Goal: Task Accomplishment & Management: Manage account settings

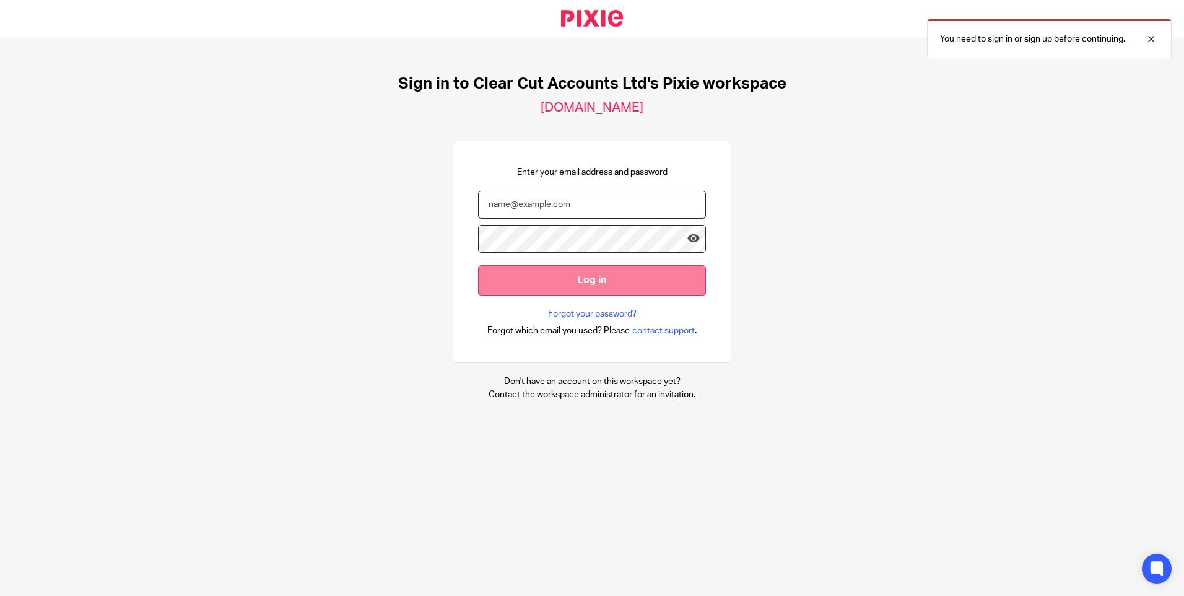
type input "clare@clearcutaccounts.com"
click at [573, 277] on input "Log in" at bounding box center [592, 280] width 228 height 30
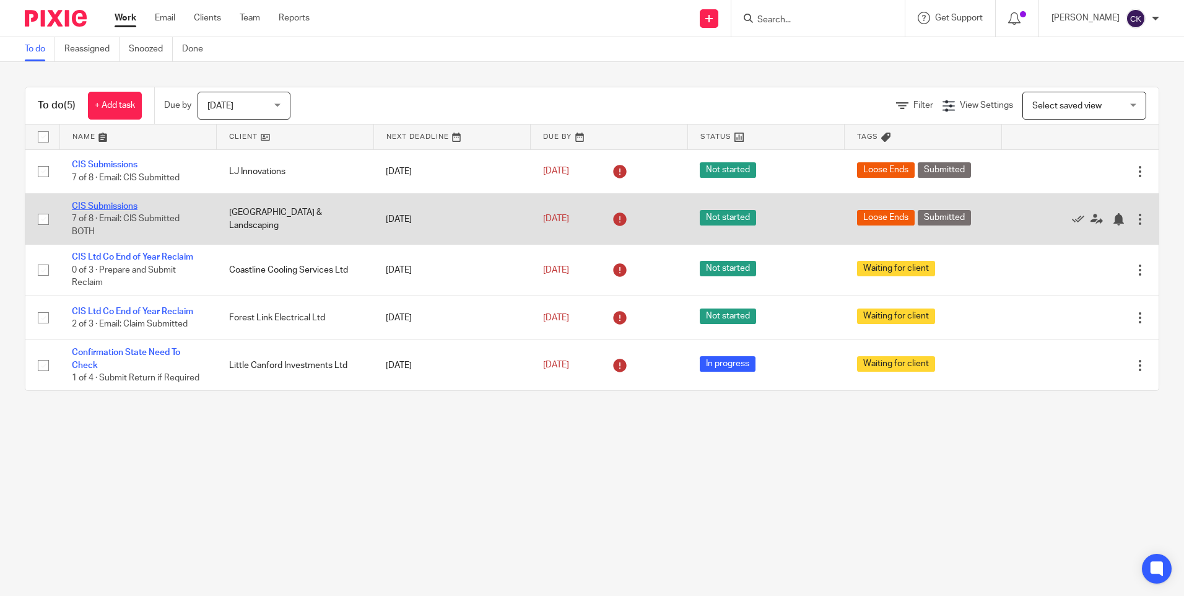
click at [106, 207] on link "CIS Submissions" at bounding box center [105, 206] width 66 height 9
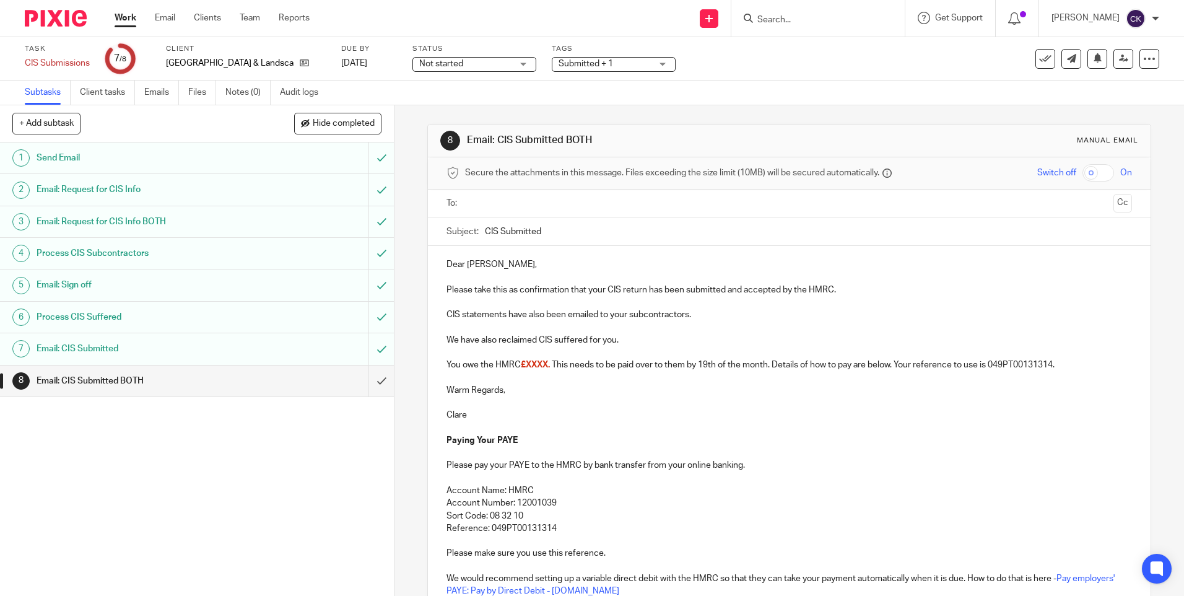
click at [129, 351] on h1 "Email: CIS Submitted" at bounding box center [143, 348] width 213 height 19
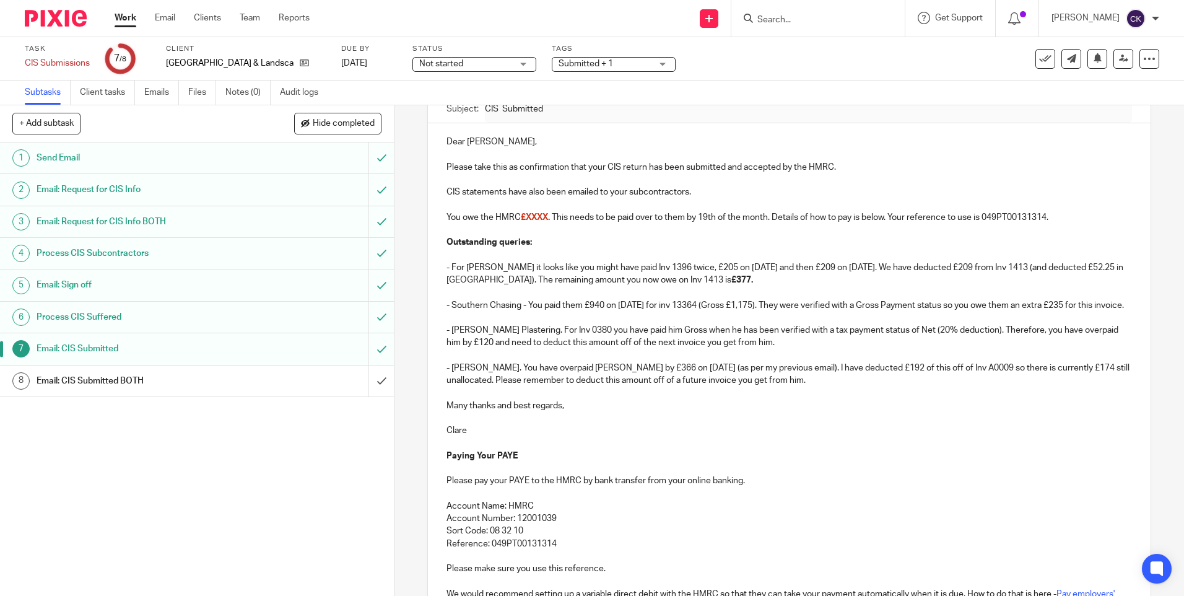
scroll to position [124, 0]
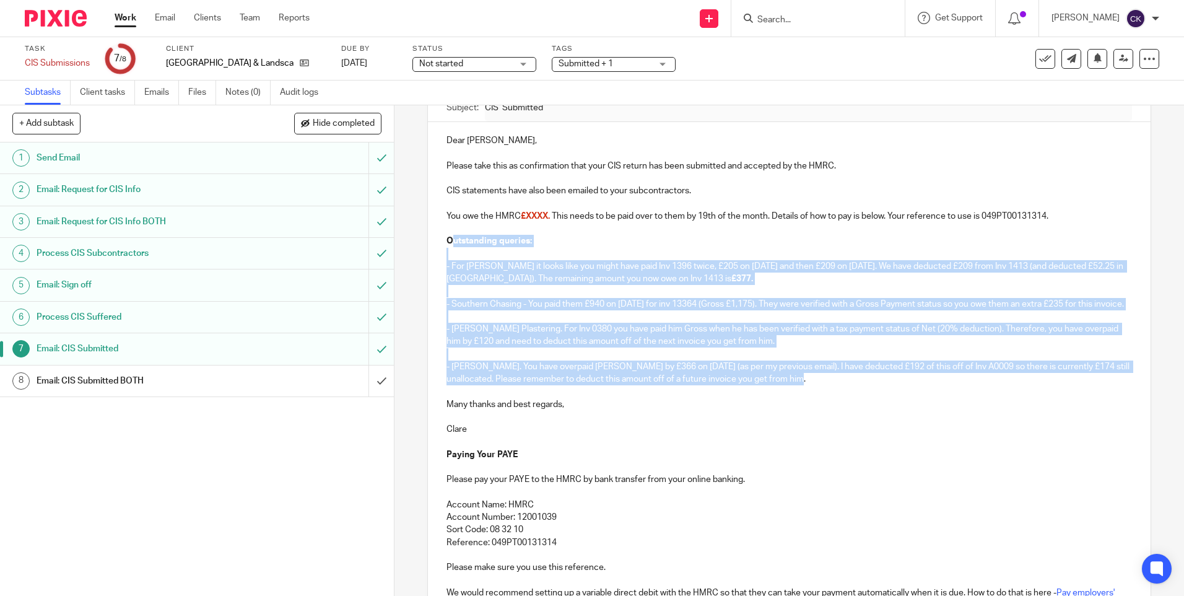
drag, startPoint x: 815, startPoint y: 392, endPoint x: 447, endPoint y: 235, distance: 400.0
click at [447, 235] on div "Dear Richard, Please take this as confirmation that your CIS return has been su…" at bounding box center [789, 371] width 722 height 498
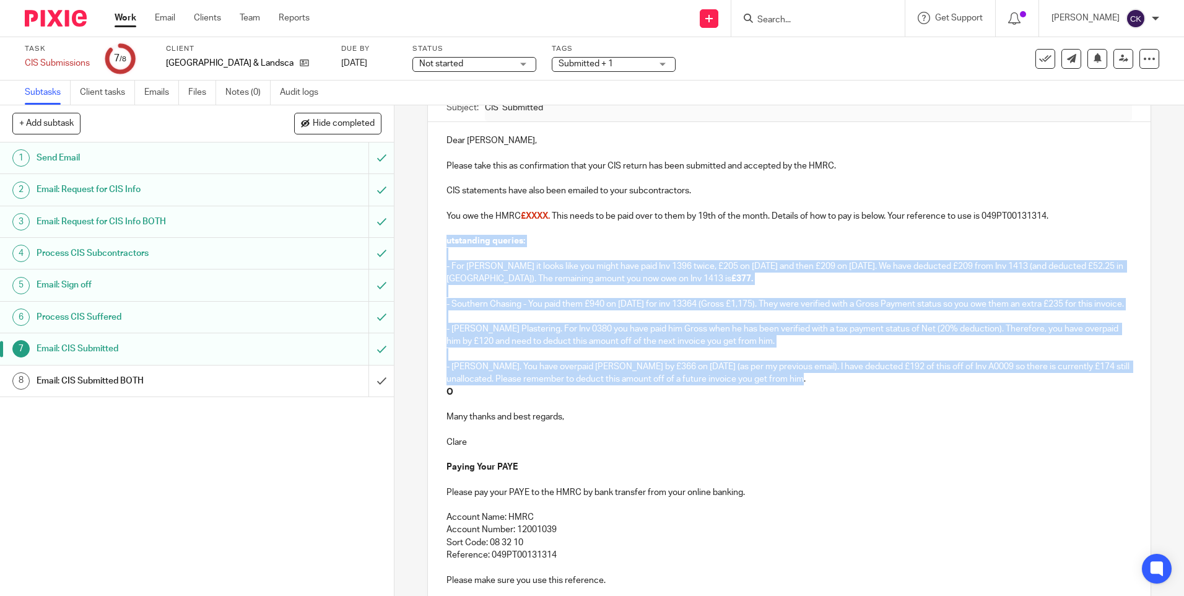
click at [442, 239] on div "Dear Richard, Please take this as confirmation that your CIS return has been su…" at bounding box center [789, 377] width 722 height 511
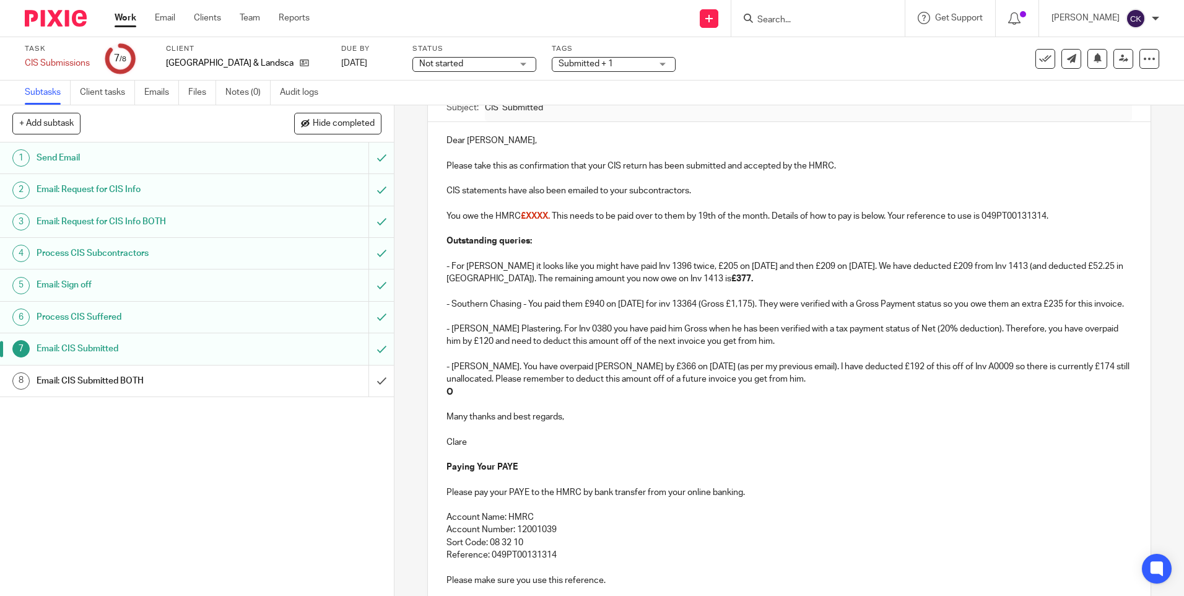
click at [454, 398] on p "O" at bounding box center [788, 392] width 685 height 12
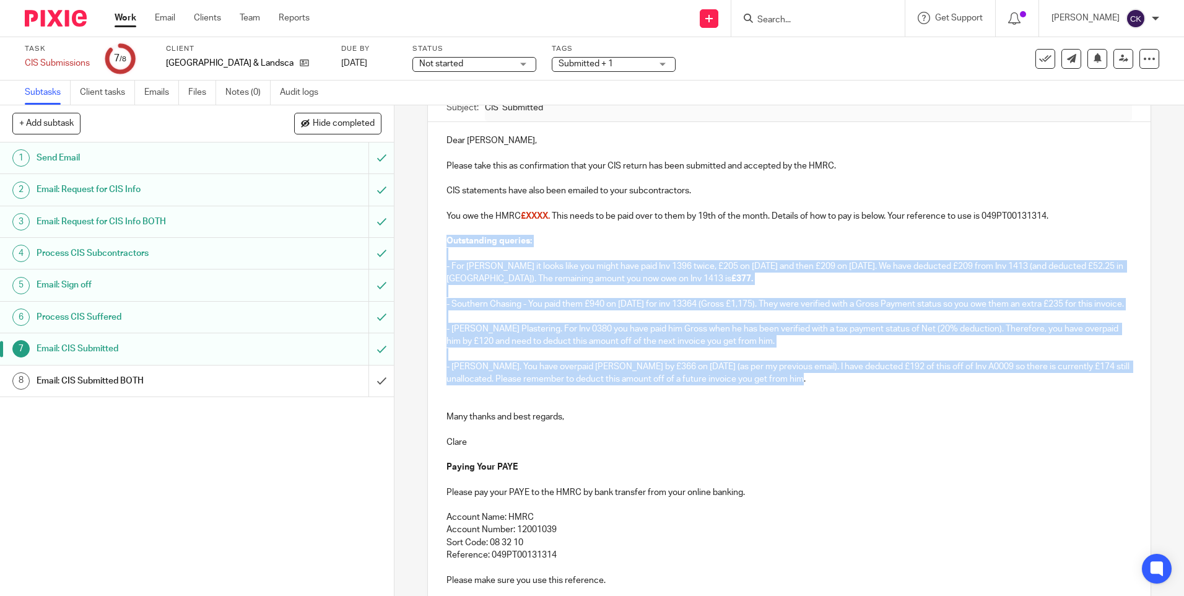
drag, startPoint x: 820, startPoint y: 394, endPoint x: 444, endPoint y: 241, distance: 406.3
click at [444, 241] on div "Dear Richard, Please take this as confirmation that your CIS return has been su…" at bounding box center [789, 377] width 722 height 511
copy div "Outstanding queries: - For Colin Trickey it looks like you might have paid Inv …"
click at [119, 21] on link "Work" at bounding box center [126, 18] width 22 height 12
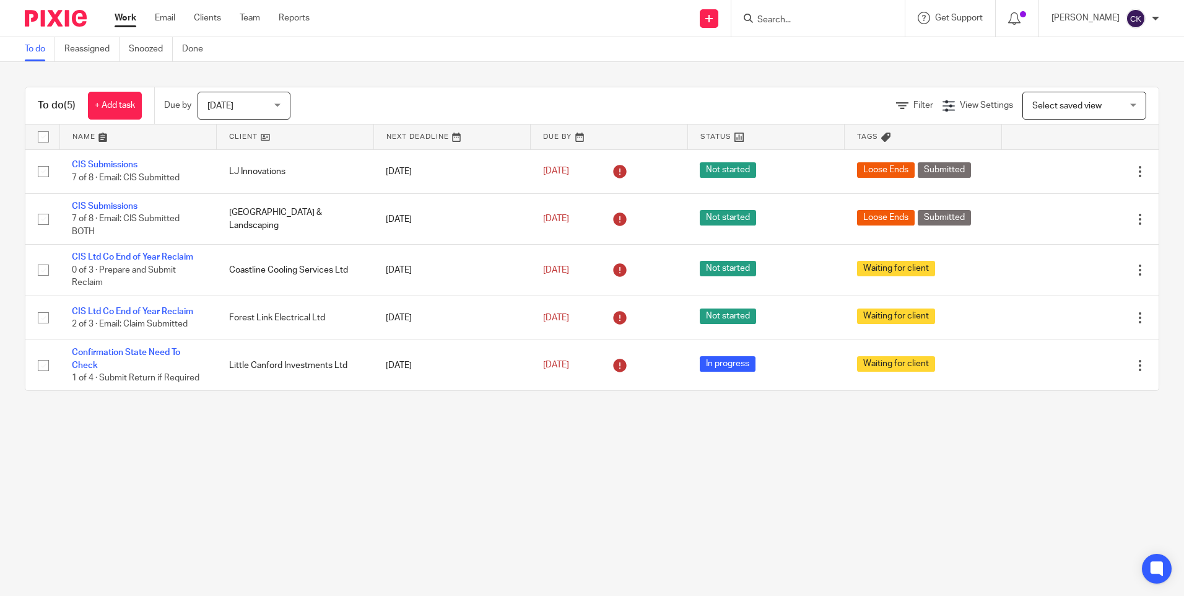
click at [282, 104] on div "Today Today" at bounding box center [243, 106] width 93 height 28
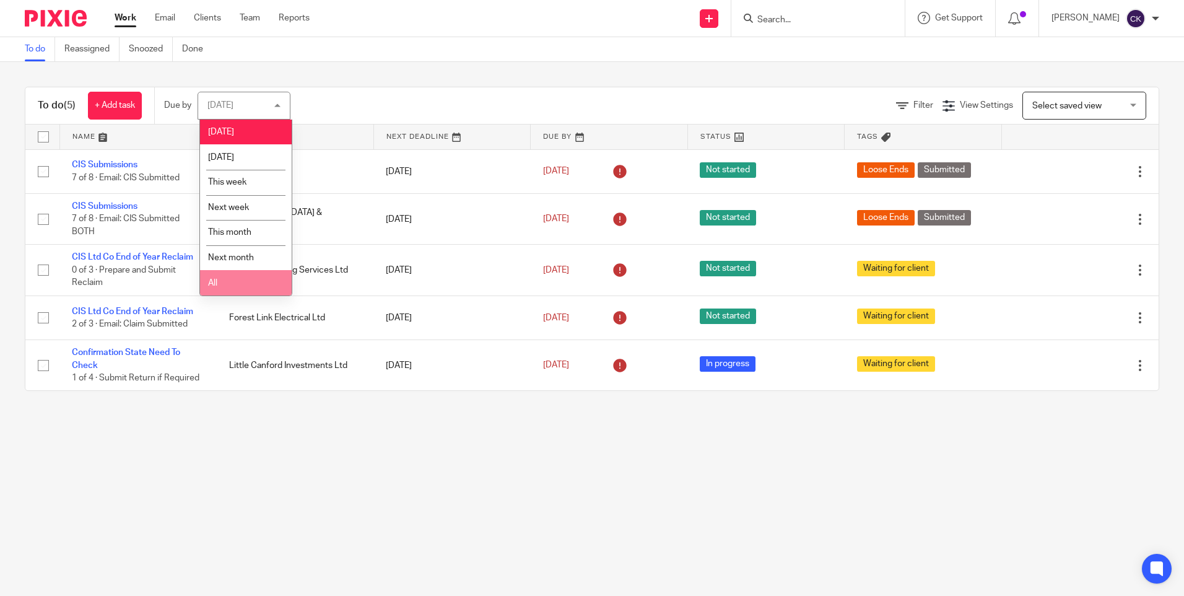
click at [240, 287] on li "All" at bounding box center [246, 282] width 92 height 25
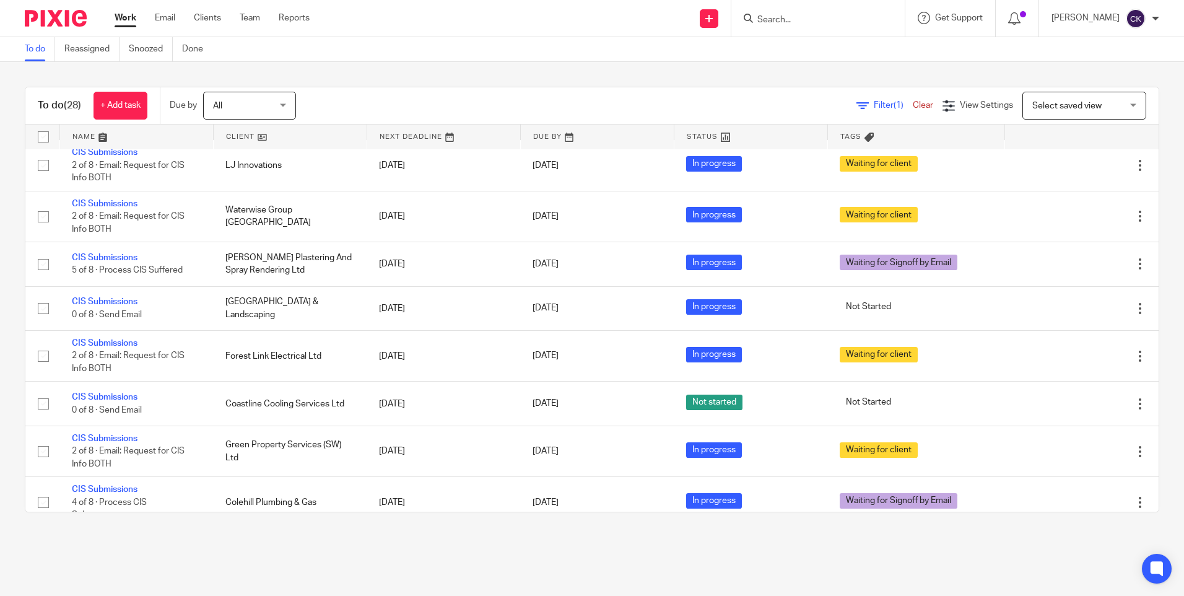
scroll to position [484, 0]
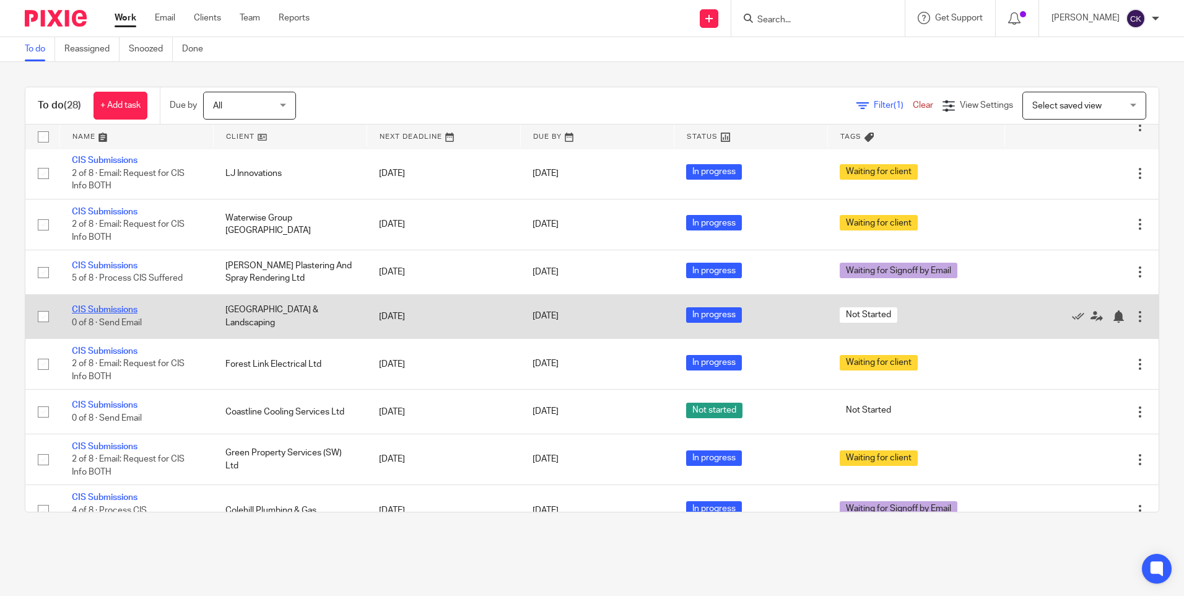
click at [90, 314] on link "CIS Submissions" at bounding box center [105, 309] width 66 height 9
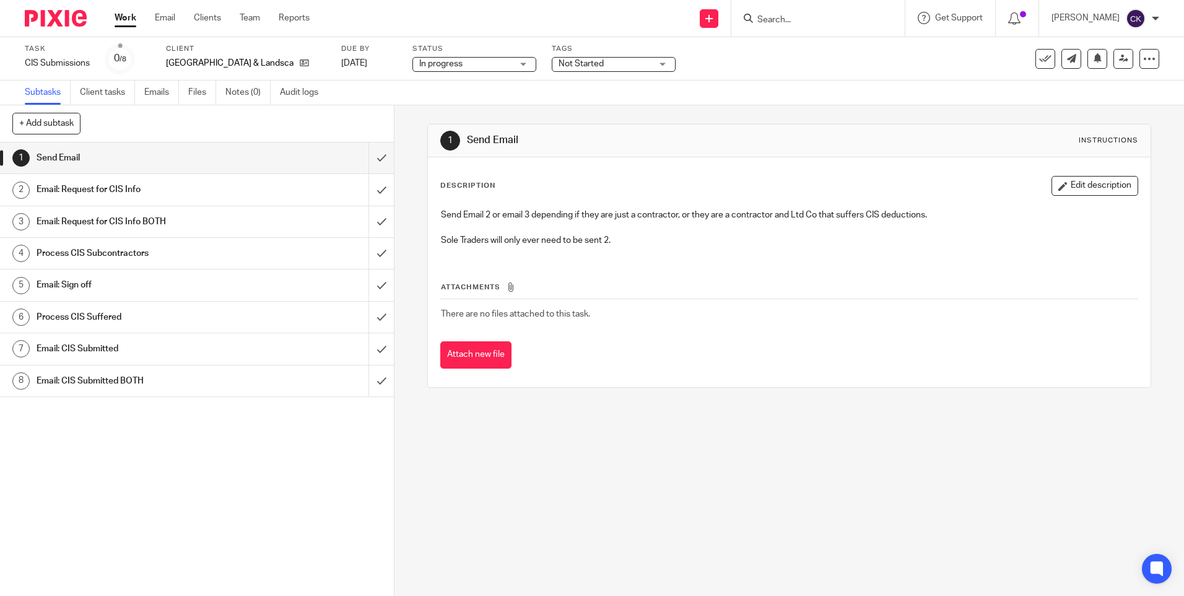
click at [234, 350] on h1 "Email: CIS Submitted" at bounding box center [143, 348] width 213 height 19
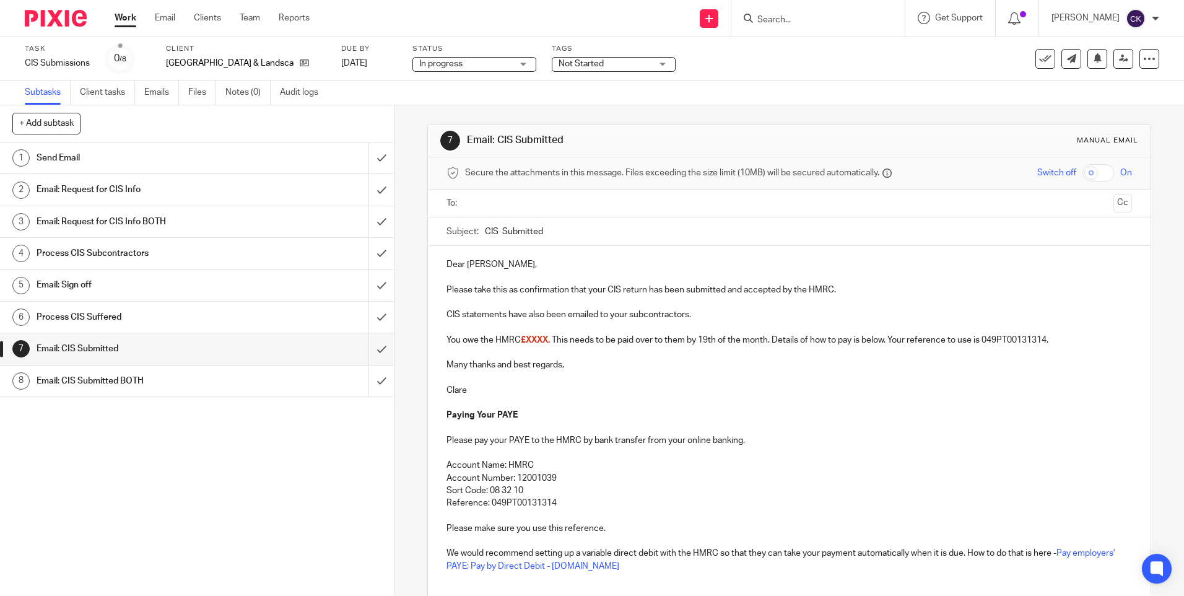
click at [1062, 336] on p "You owe the HMRC £XXXX. This needs to be paid over to them by 19th of the month…" at bounding box center [788, 340] width 685 height 12
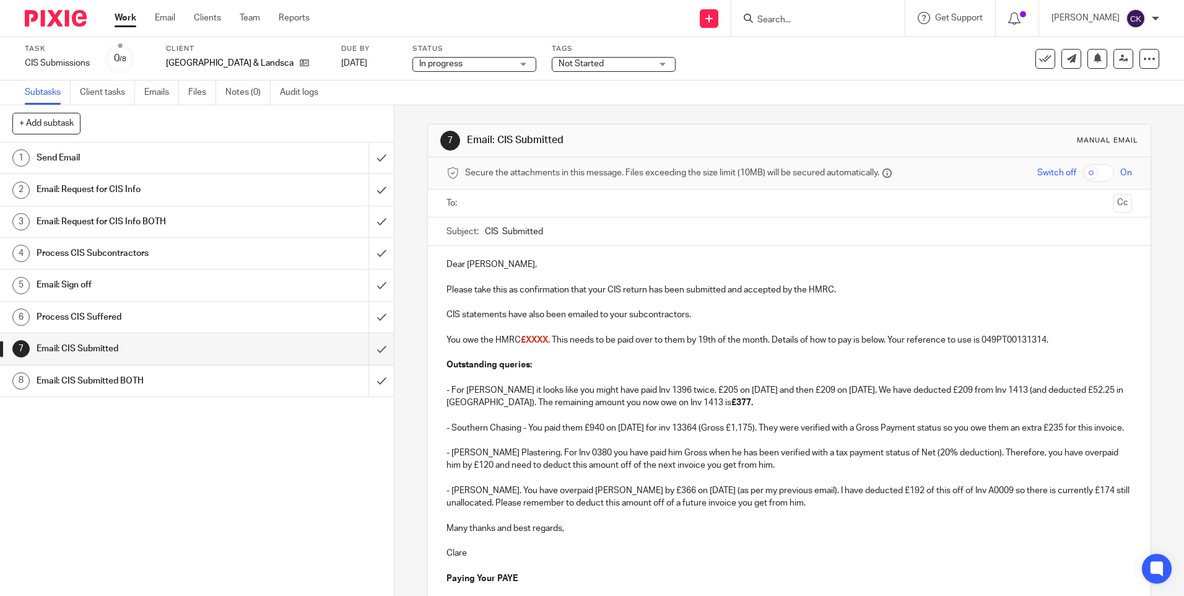
scroll to position [272, 0]
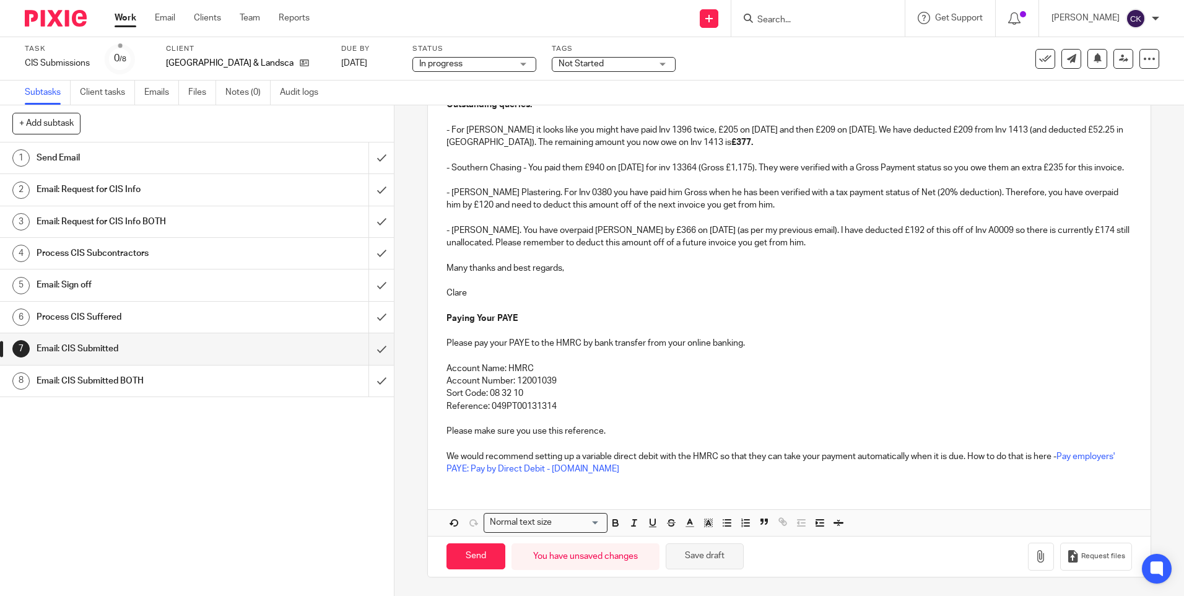
click at [691, 554] on button "Save draft" at bounding box center [705, 556] width 78 height 27
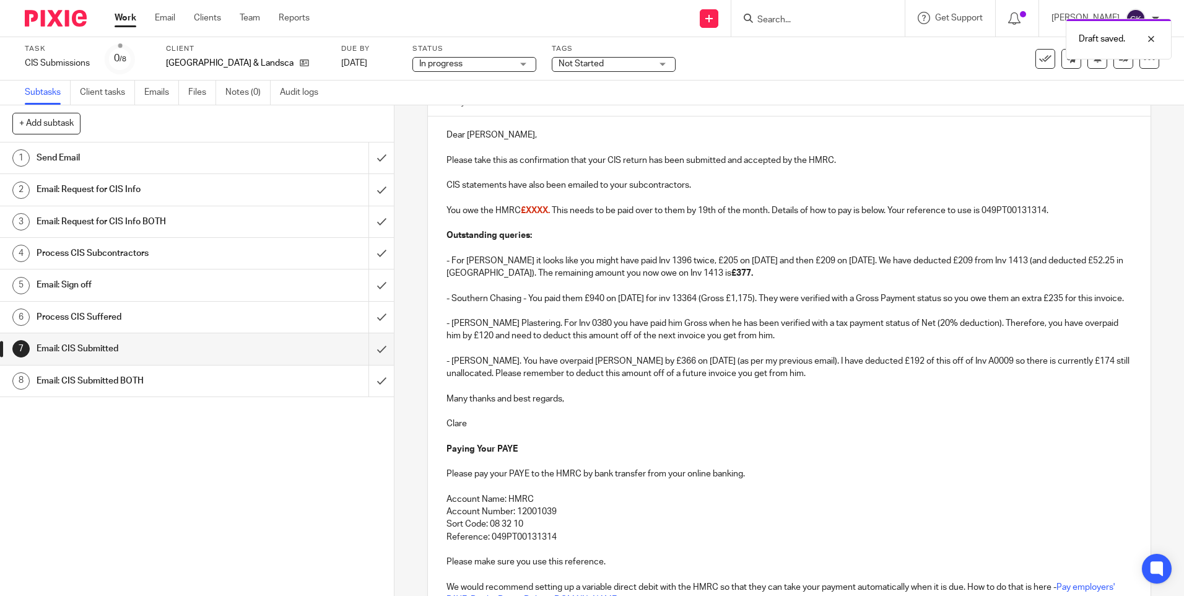
scroll to position [87, 0]
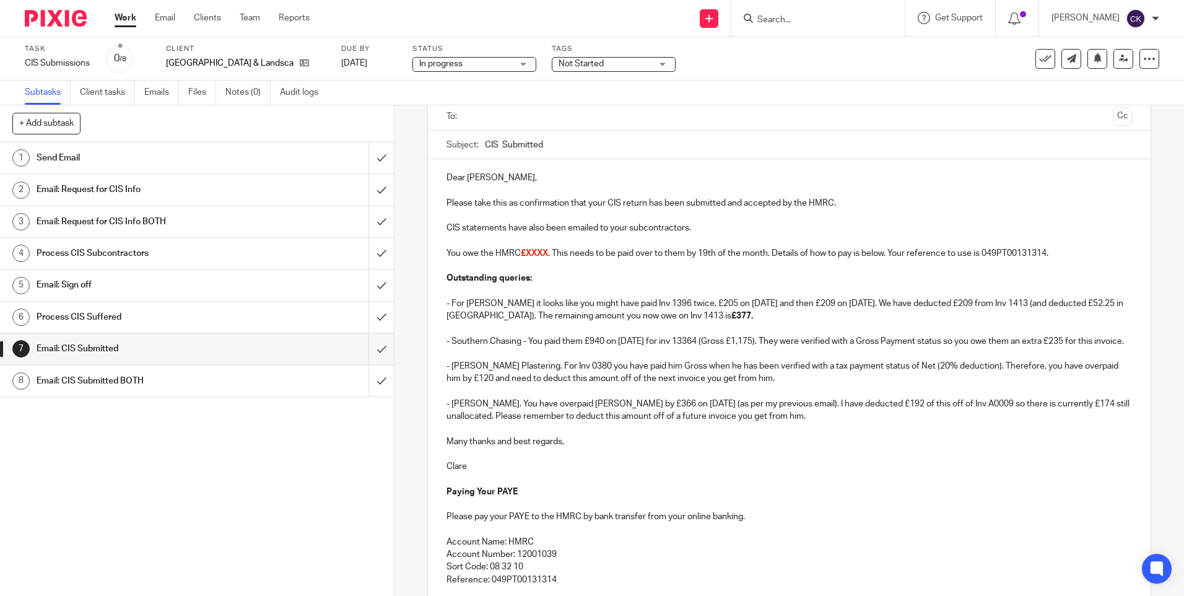
click at [554, 380] on p "- L Phillips Plastering. For Inv 0380 you have paid him Gross when he has been …" at bounding box center [788, 372] width 685 height 25
click at [1093, 380] on p "- L Phillips Plastering. For Inv's 0377 and 0380 you have paid him Gross when h…" at bounding box center [788, 372] width 685 height 25
click at [514, 385] on p "- L Phillips Plastering. For Inv's 0377 and 0380 you have paid him Gross when h…" at bounding box center [788, 372] width 685 height 25
click at [527, 385] on p "- L Phillips Plastering. For Inv's 0377 and 0380 you have paid him Gross when h…" at bounding box center [788, 372] width 685 height 25
drag, startPoint x: 818, startPoint y: 390, endPoint x: 534, endPoint y: 396, distance: 284.9
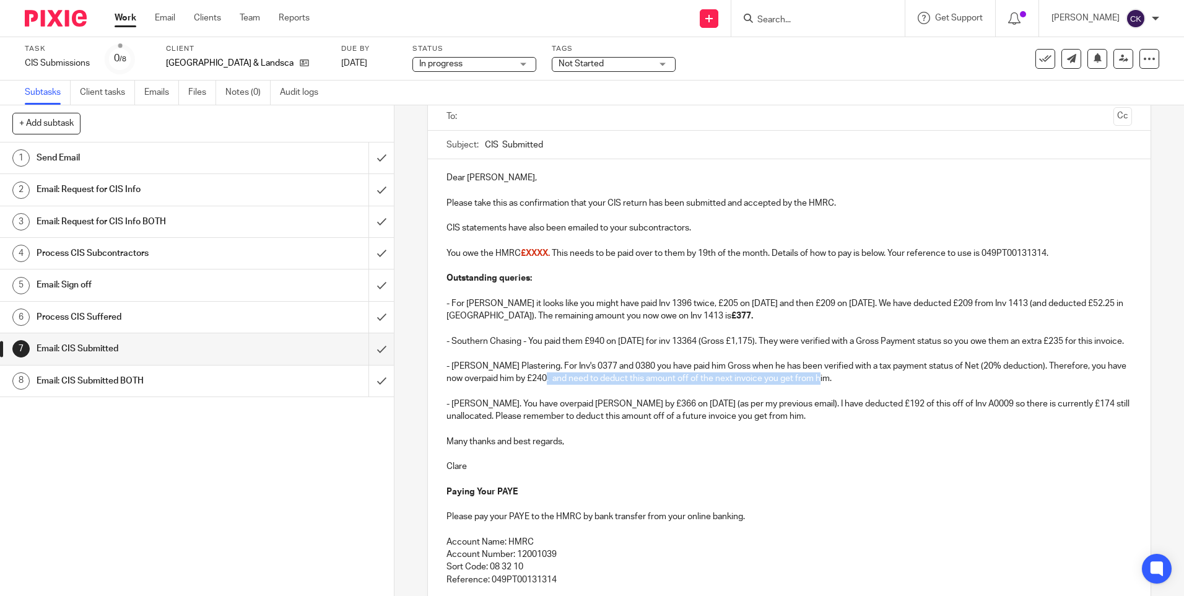
click at [534, 385] on p "- L Phillips Plastering. For Inv's 0377 and 0380 you have paid him Gross when h…" at bounding box center [788, 372] width 685 height 25
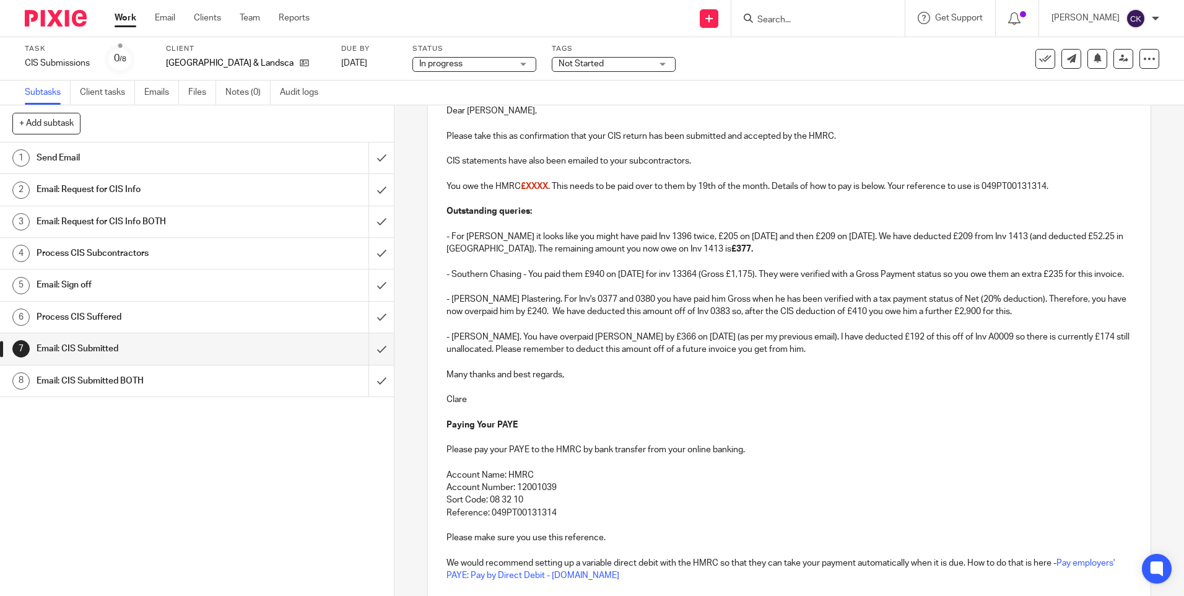
scroll to position [272, 0]
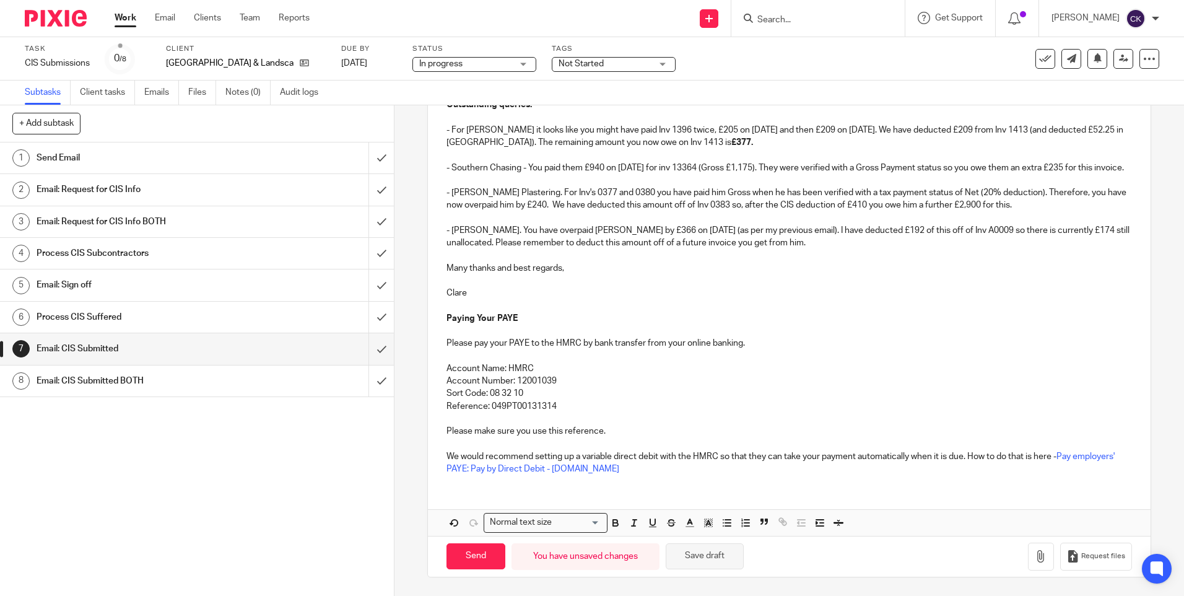
click at [706, 550] on button "Save draft" at bounding box center [705, 556] width 78 height 27
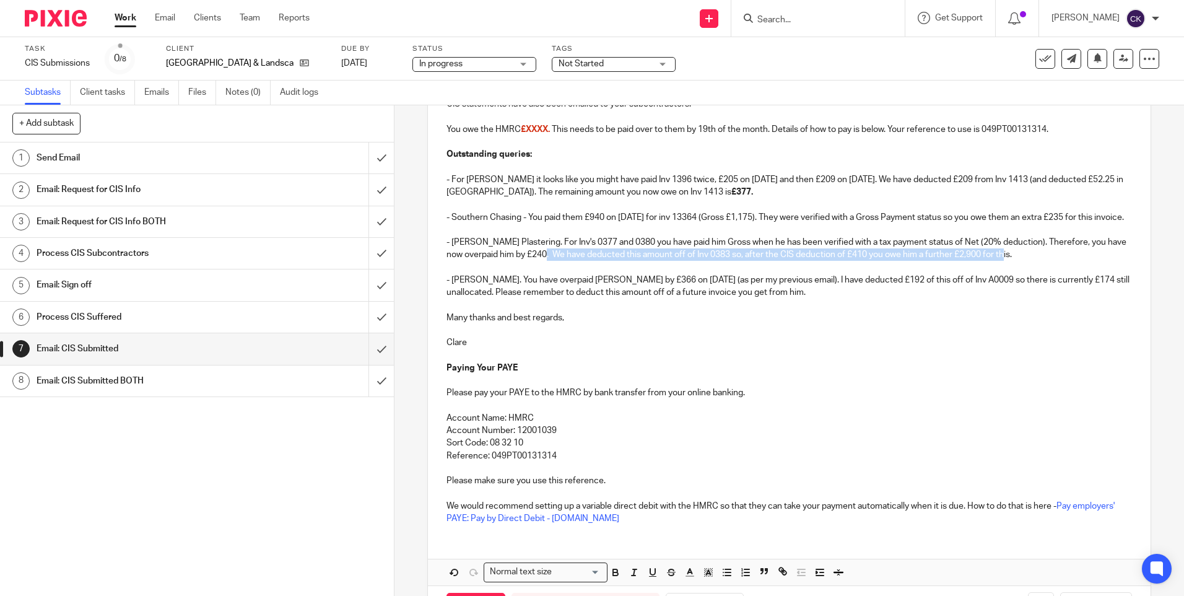
drag, startPoint x: 997, startPoint y: 268, endPoint x: 536, endPoint y: 271, distance: 461.9
click at [536, 261] on p "- L Phillips Plastering. For Inv's 0377 and 0380 you have paid him Gross when h…" at bounding box center [788, 248] width 685 height 25
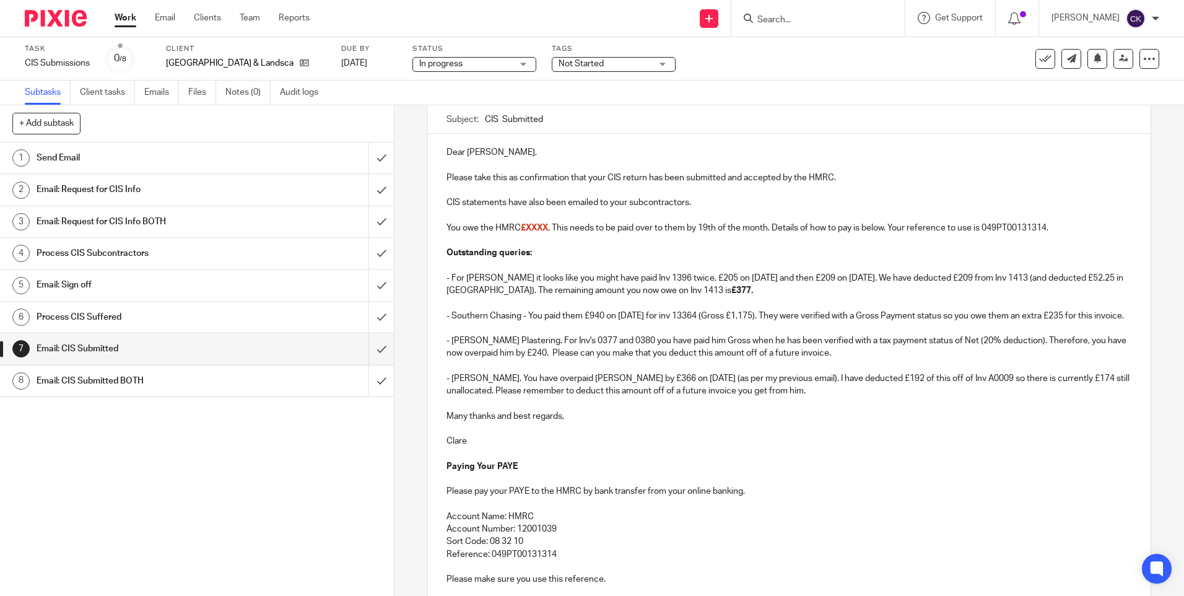
scroll to position [0, 0]
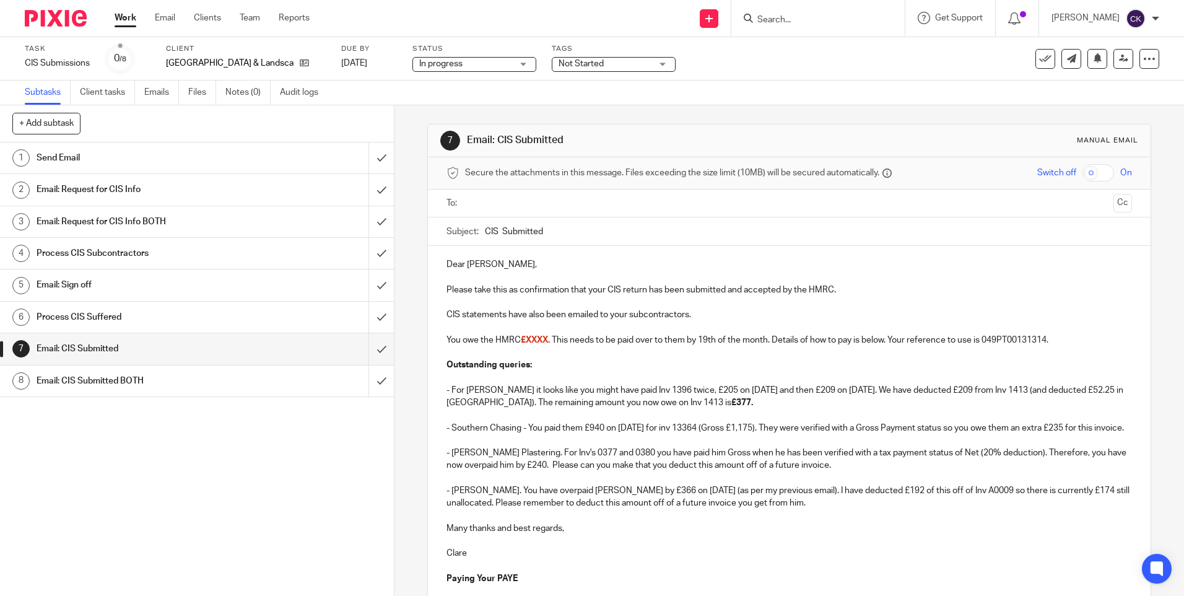
click at [124, 16] on link "Work" at bounding box center [126, 18] width 22 height 12
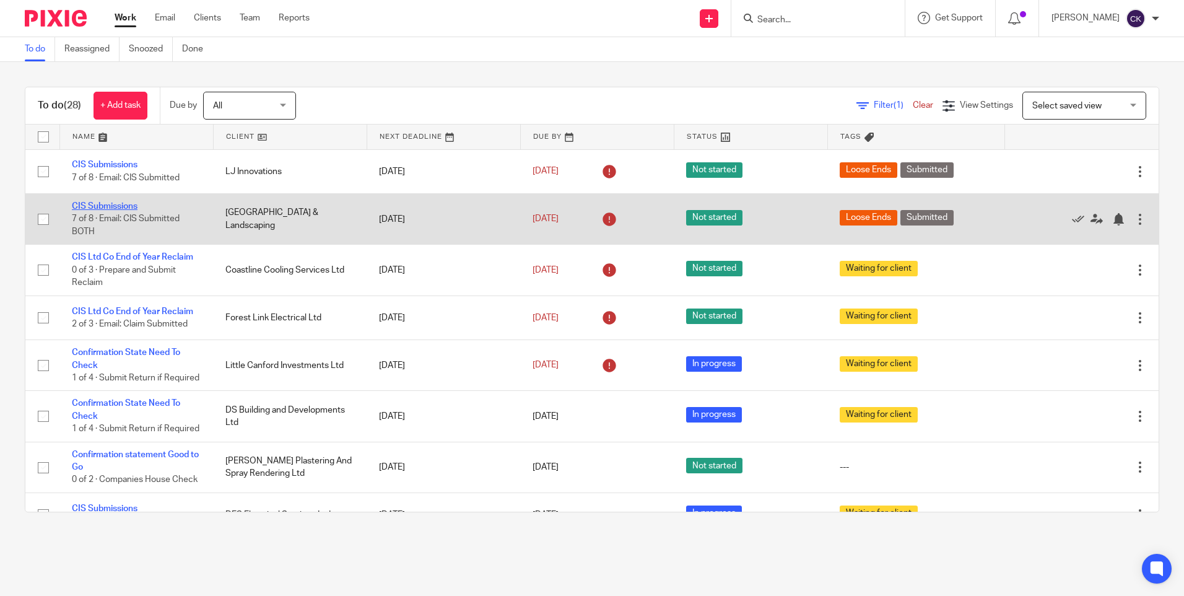
click at [133, 205] on link "CIS Submissions" at bounding box center [105, 206] width 66 height 9
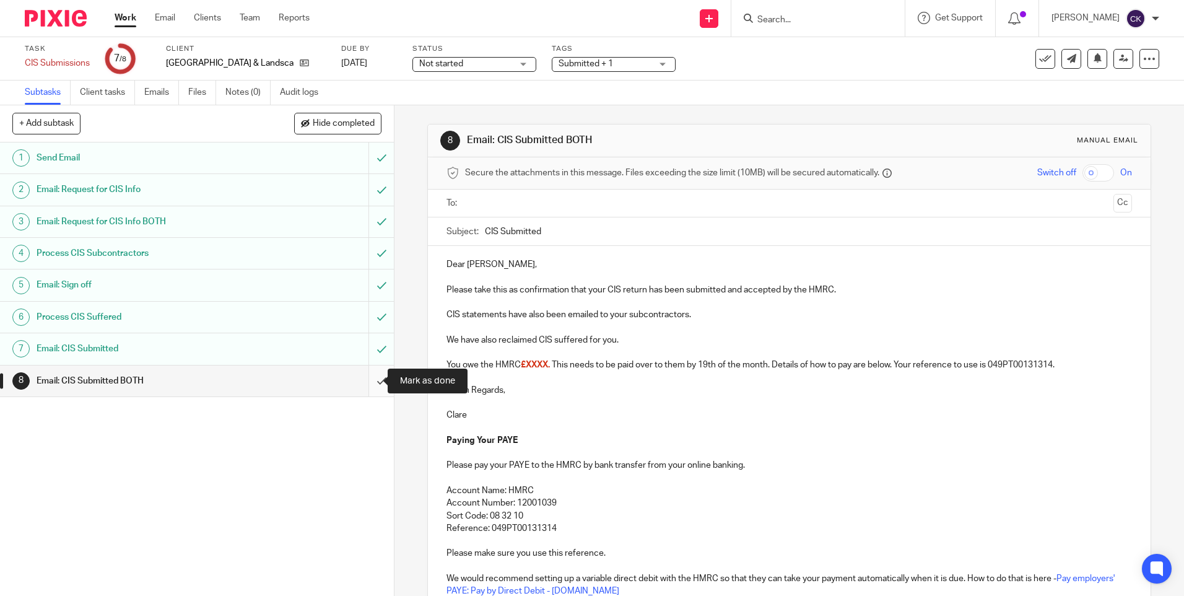
click at [371, 384] on input "submit" at bounding box center [197, 380] width 394 height 31
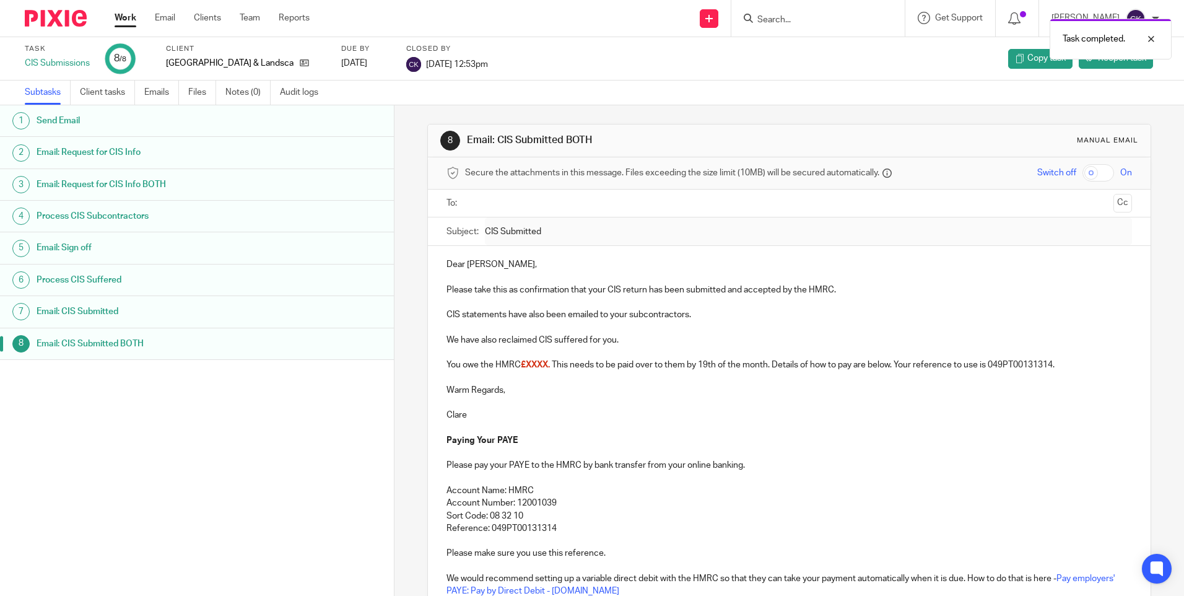
click at [126, 17] on link "Work" at bounding box center [126, 18] width 22 height 12
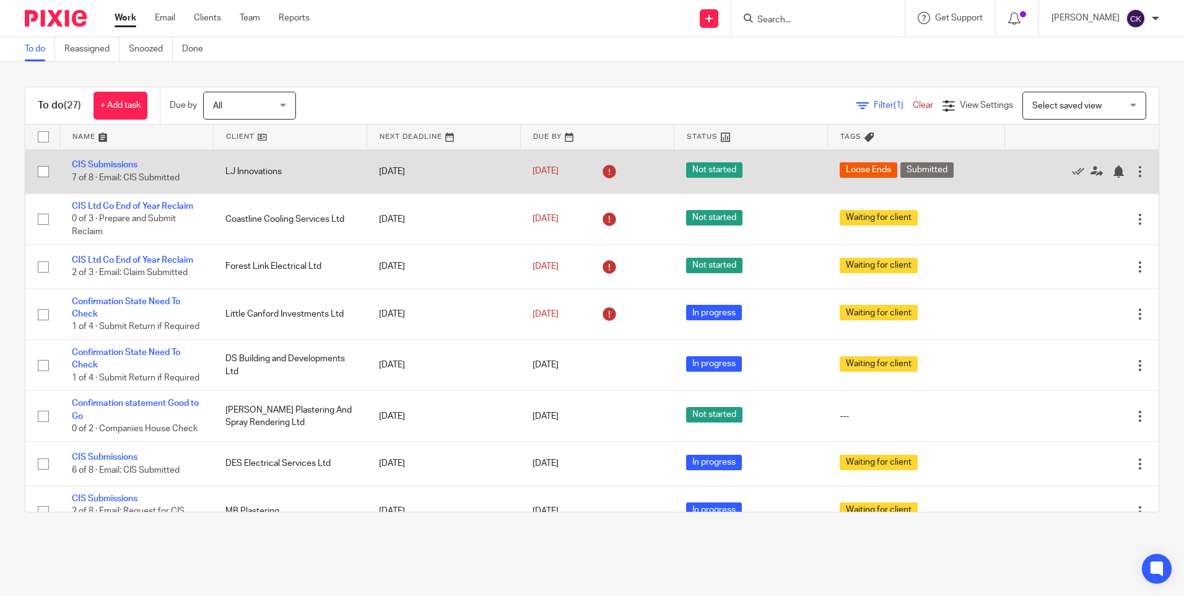
click at [254, 168] on td "LJ Innovations" at bounding box center [290, 171] width 154 height 44
click at [111, 164] on link "CIS Submissions" at bounding box center [105, 164] width 66 height 9
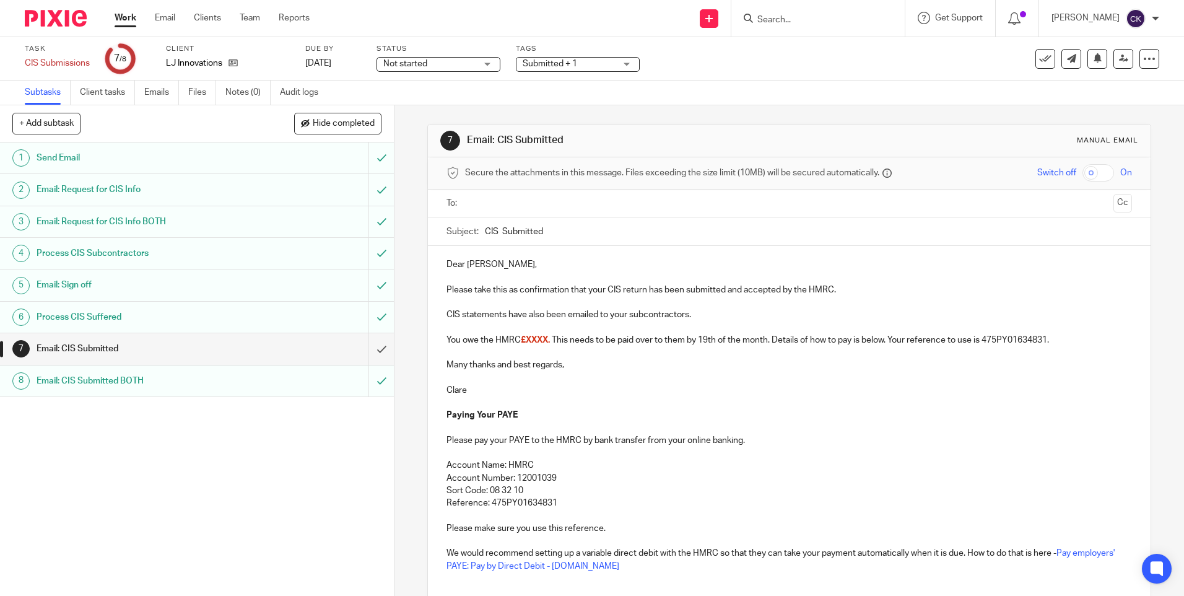
scroll to position [97, 0]
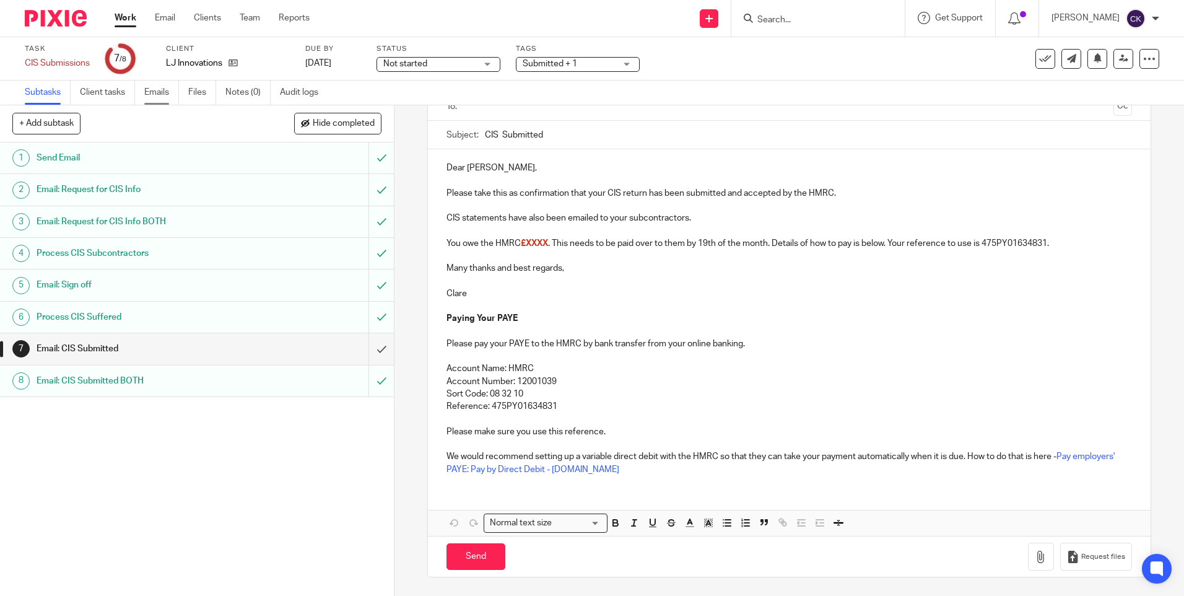
click at [158, 89] on link "Emails" at bounding box center [161, 92] width 35 height 24
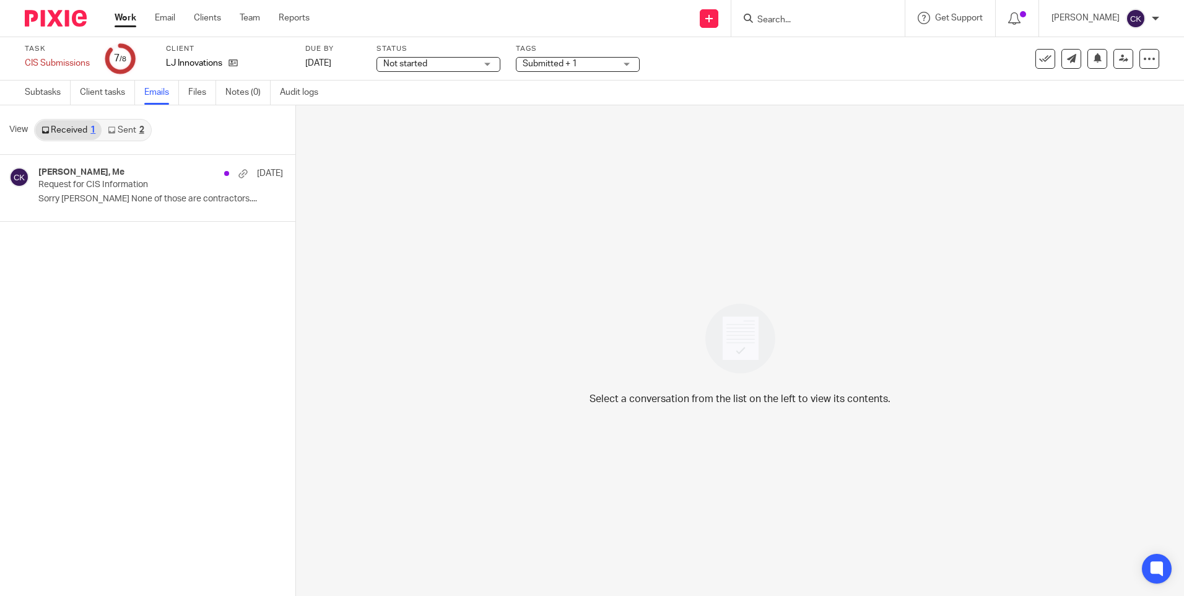
click at [129, 128] on link "Sent 2" at bounding box center [126, 130] width 48 height 20
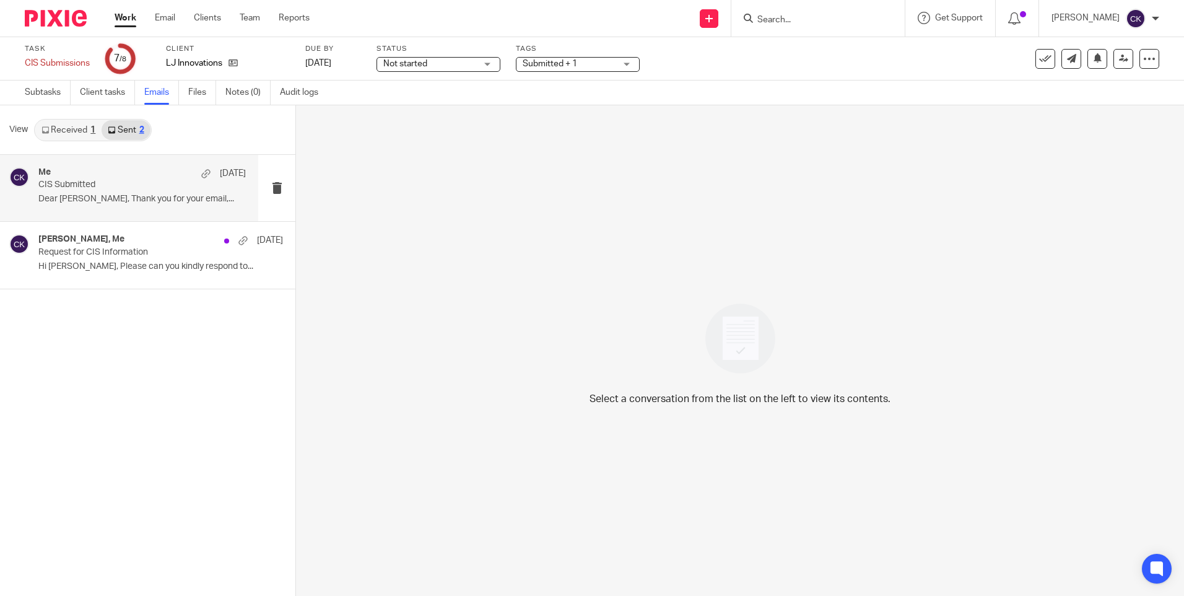
click at [79, 180] on p "CIS Submitted" at bounding box center [121, 185] width 166 height 11
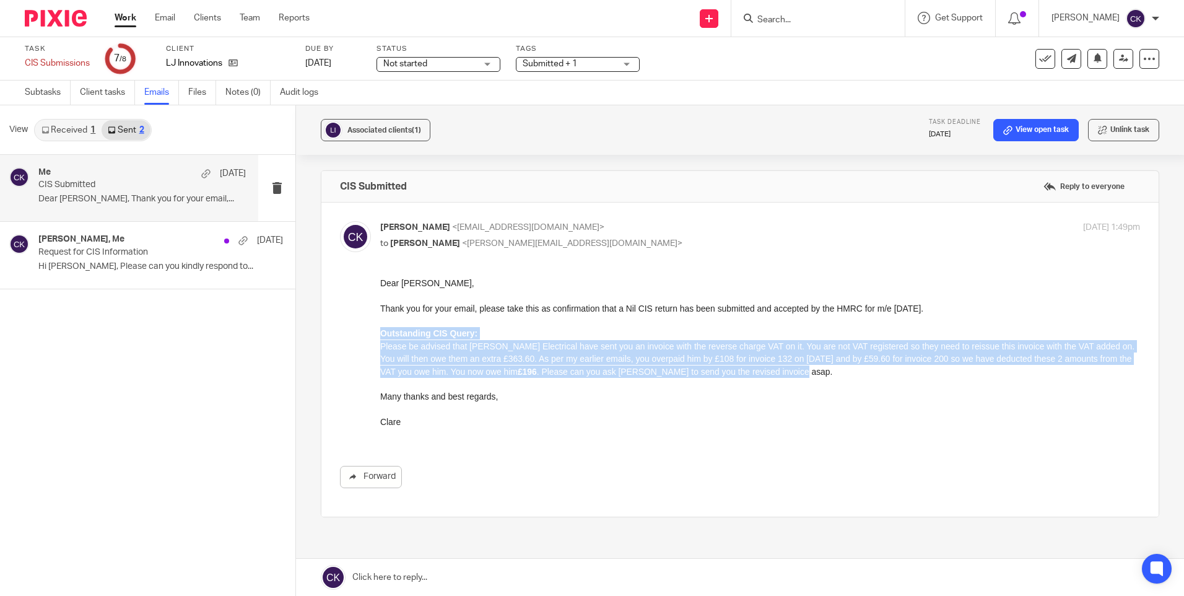
drag, startPoint x: 791, startPoint y: 369, endPoint x: 378, endPoint y: 337, distance: 414.8
click html "Dear [PERSON_NAME], Thank you for your email, please take this as confirmation …"
drag, startPoint x: 378, startPoint y: 337, endPoint x: 386, endPoint y: 334, distance: 9.2
copy div "Outstanding CIS Query: Please be advised that [PERSON_NAME] Electrical have sen…"
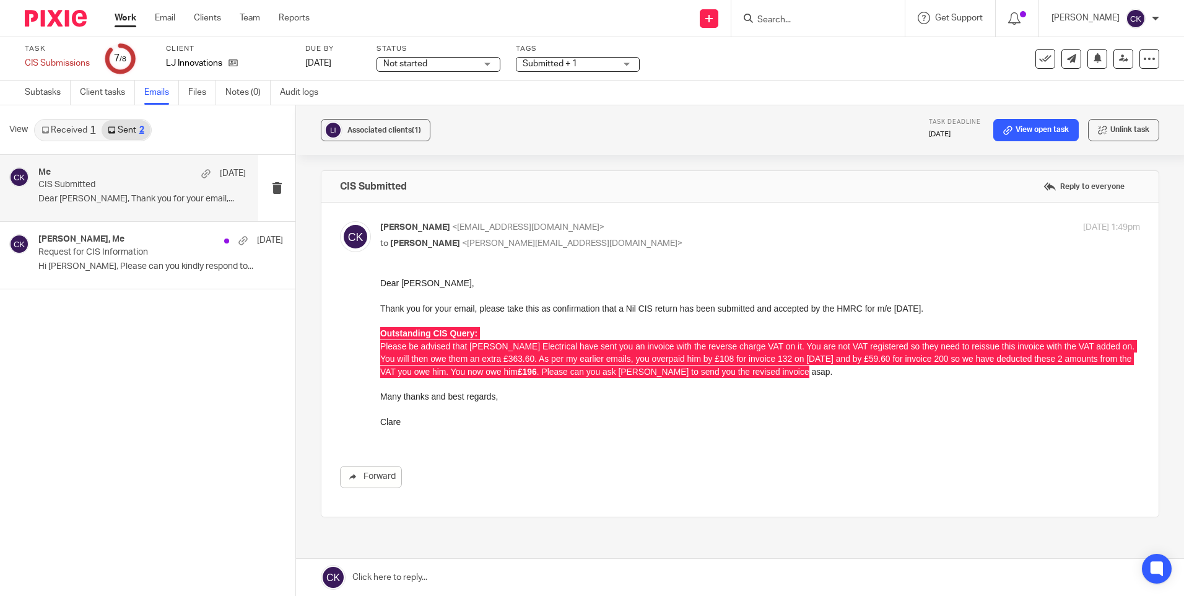
click at [123, 20] on link "Work" at bounding box center [126, 18] width 22 height 12
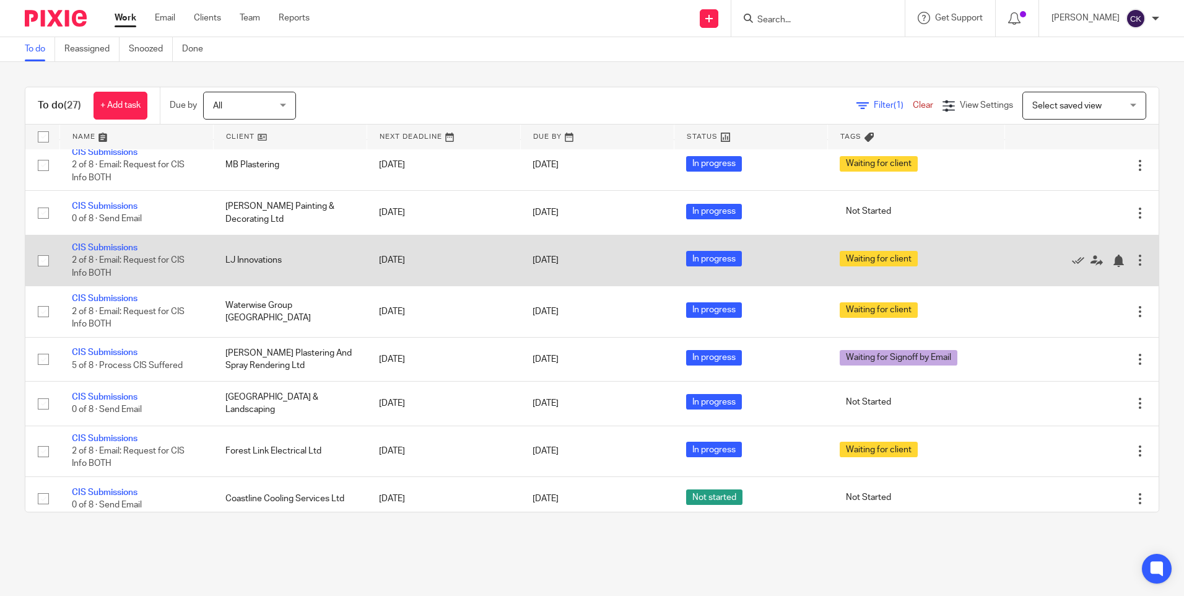
scroll to position [247, 0]
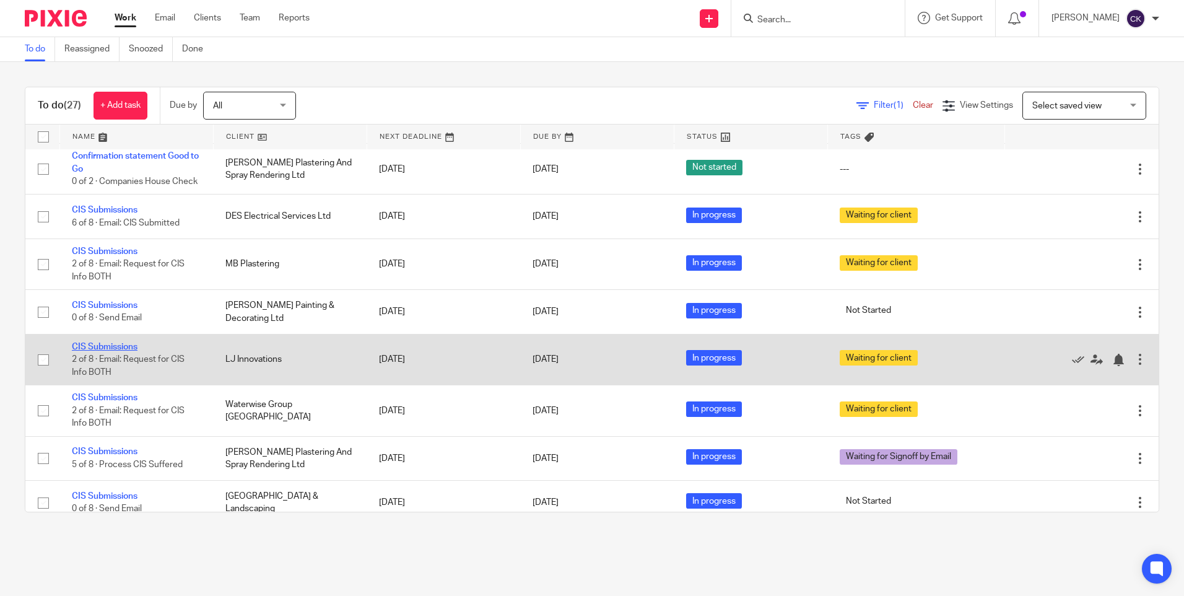
click at [114, 351] on link "CIS Submissions" at bounding box center [105, 346] width 66 height 9
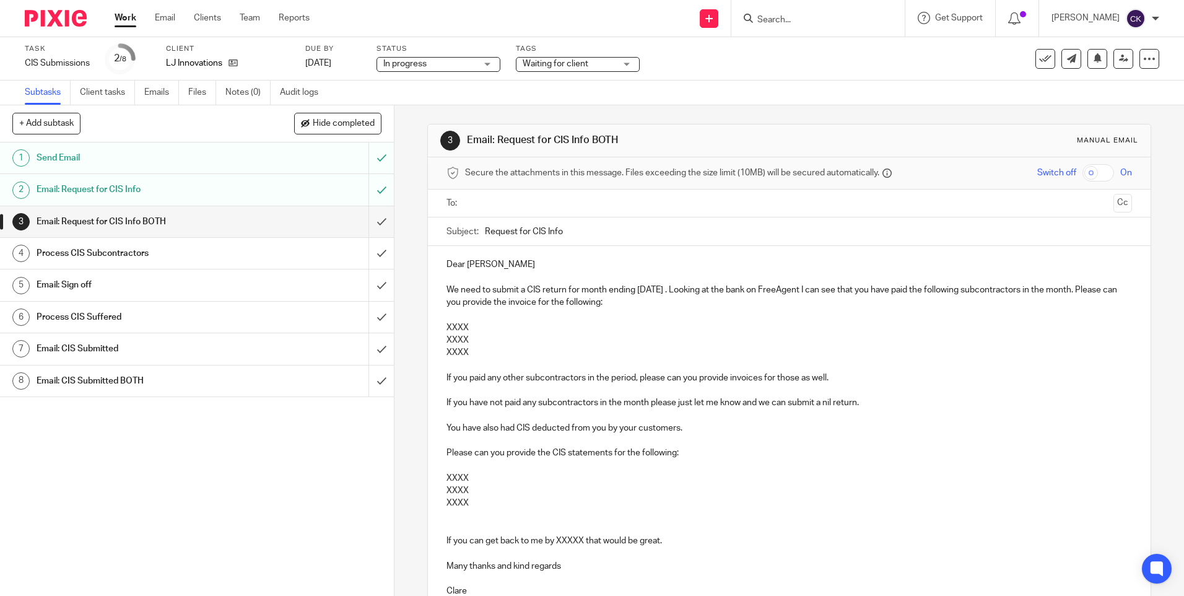
click at [329, 357] on div "Email: CIS Submitted" at bounding box center [197, 348] width 320 height 19
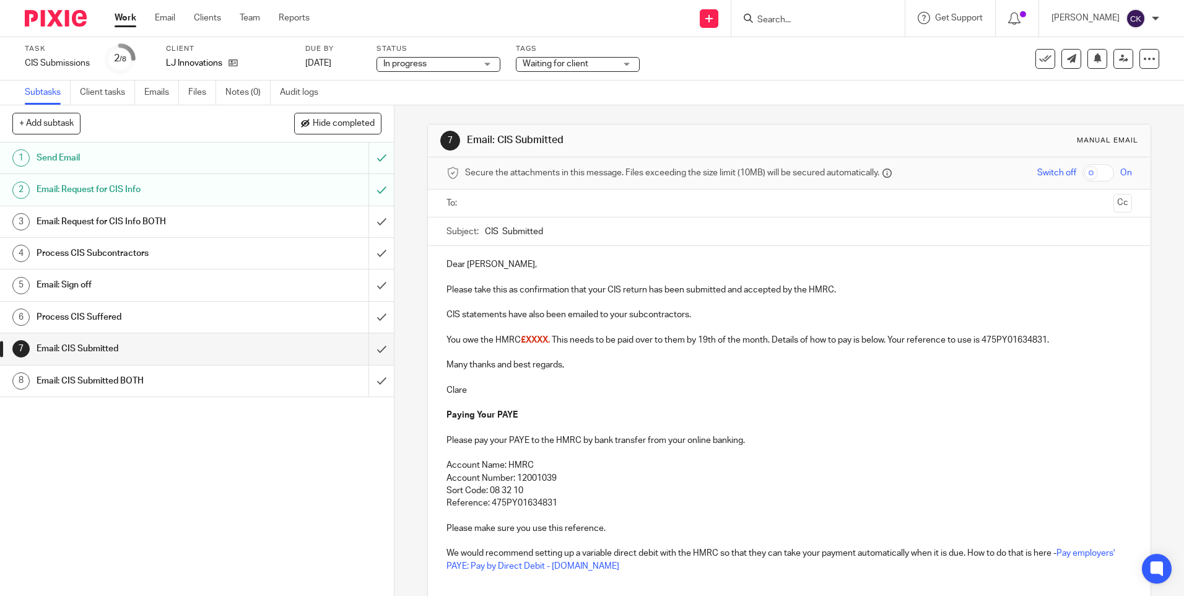
click at [1069, 337] on p "You owe the HMRC £XXXX. This needs to be paid over to them by 19th of the month…" at bounding box center [788, 340] width 685 height 12
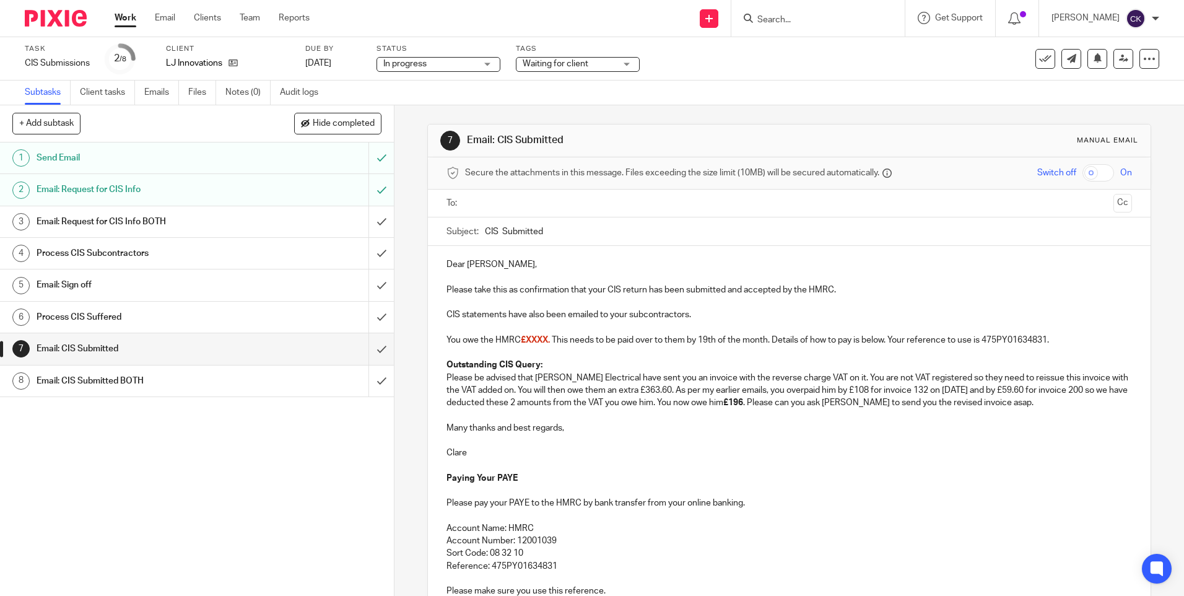
click at [675, 453] on p "Clare" at bounding box center [788, 452] width 685 height 12
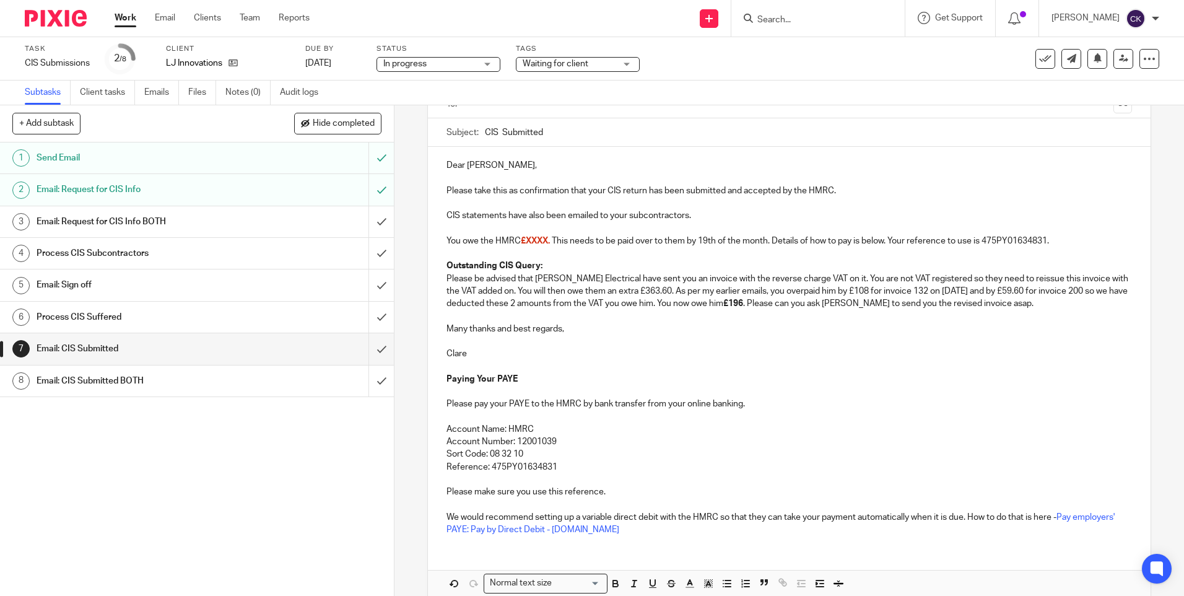
scroll to position [159, 0]
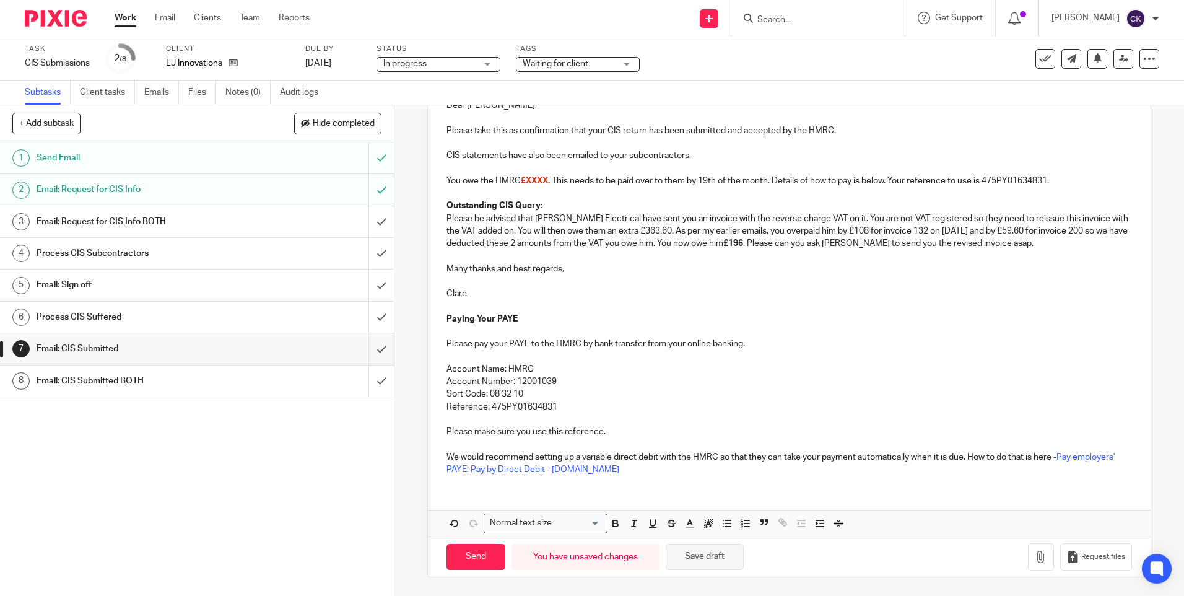
click at [698, 563] on button "Save draft" at bounding box center [705, 557] width 78 height 27
click at [123, 15] on link "Work" at bounding box center [126, 18] width 22 height 12
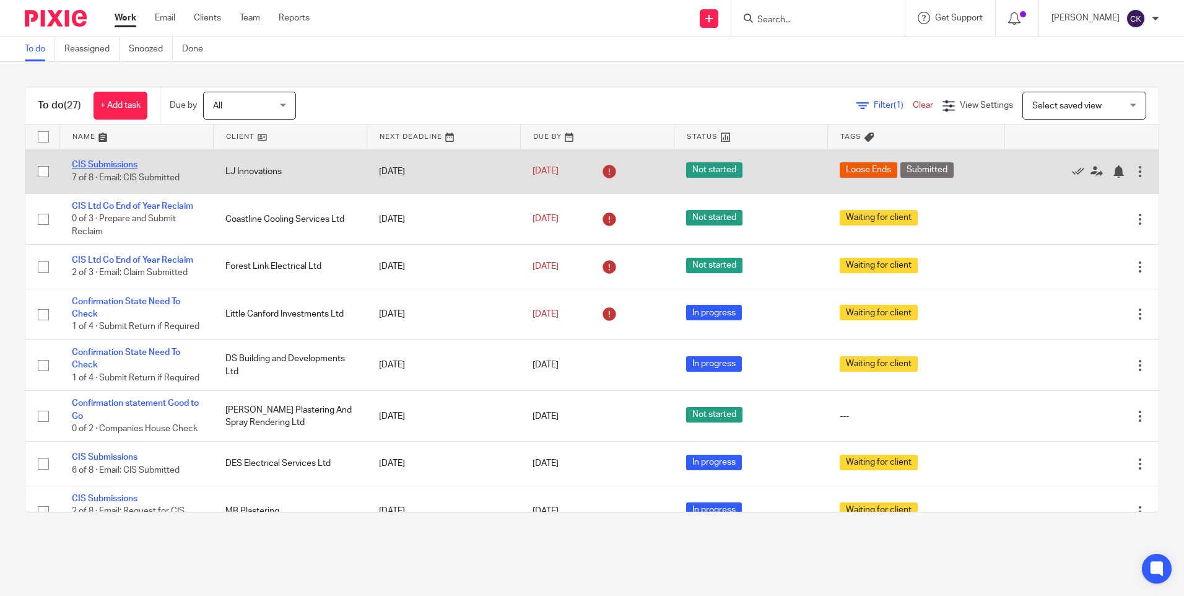
click at [119, 165] on link "CIS Submissions" at bounding box center [105, 164] width 66 height 9
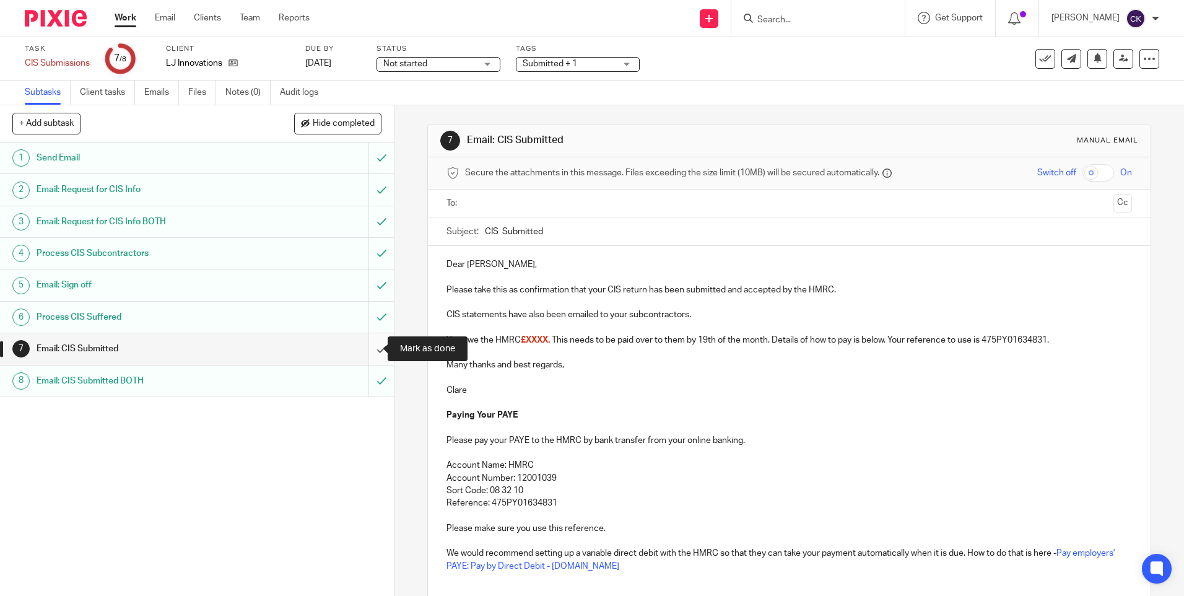
drag, startPoint x: 372, startPoint y: 352, endPoint x: 364, endPoint y: 350, distance: 8.3
click at [372, 353] on input "submit" at bounding box center [197, 348] width 394 height 31
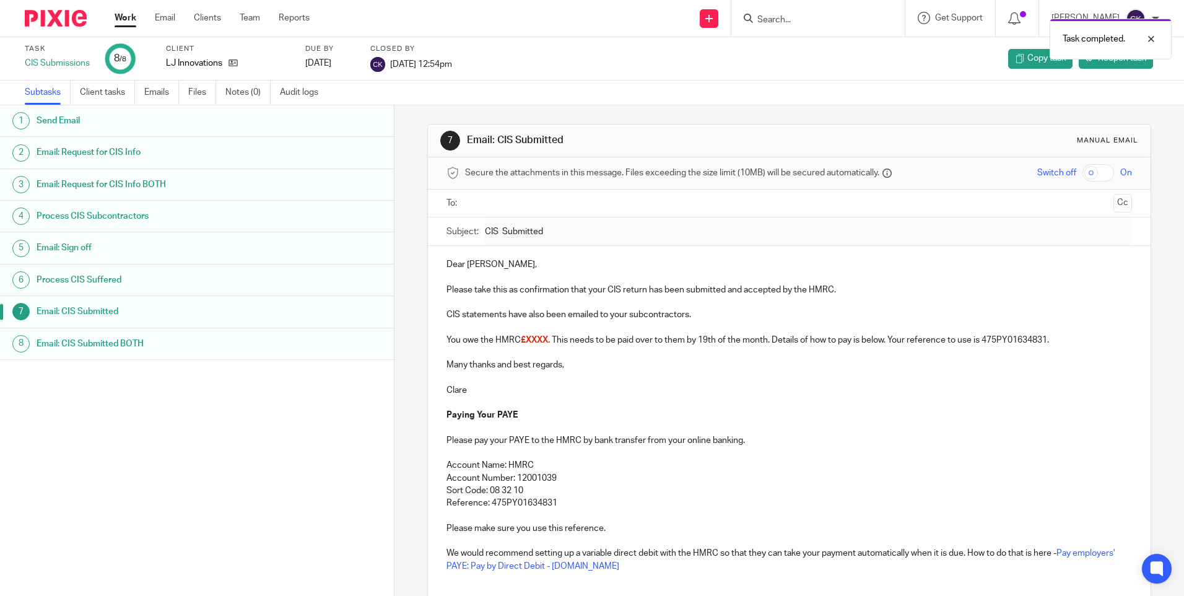
click at [125, 15] on link "Work" at bounding box center [126, 18] width 22 height 12
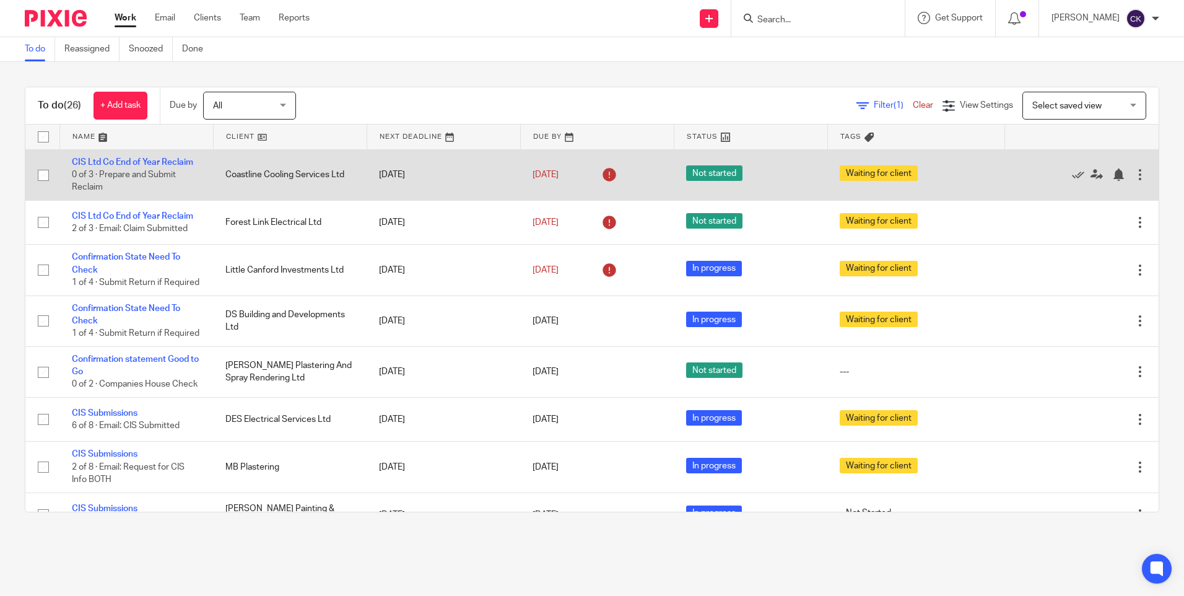
scroll to position [62, 0]
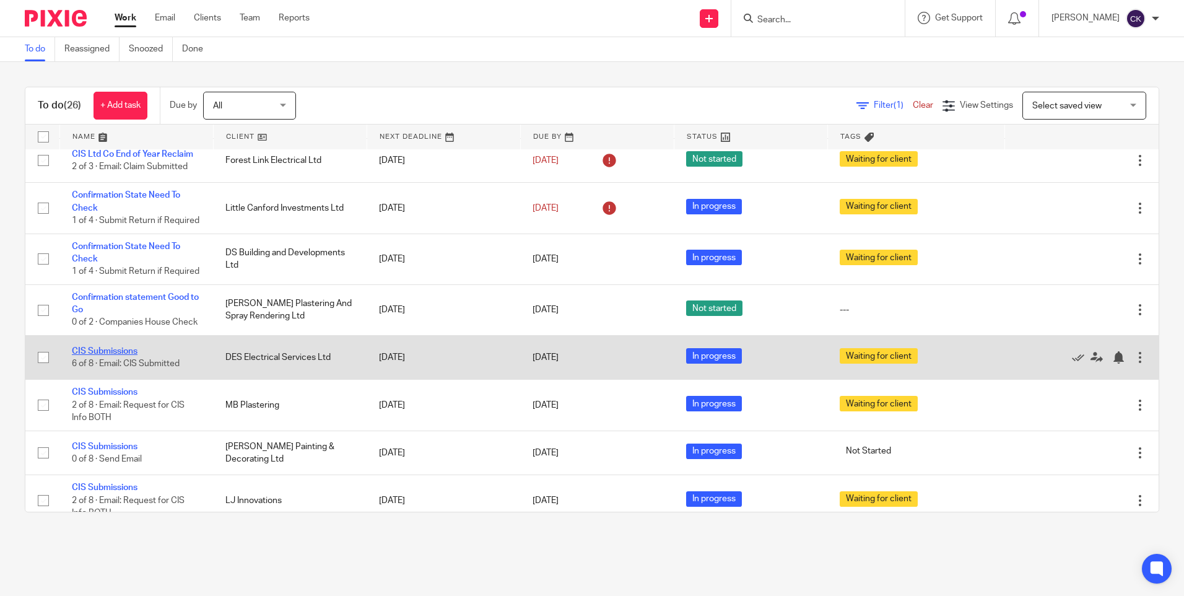
click at [89, 355] on link "CIS Submissions" at bounding box center [105, 351] width 66 height 9
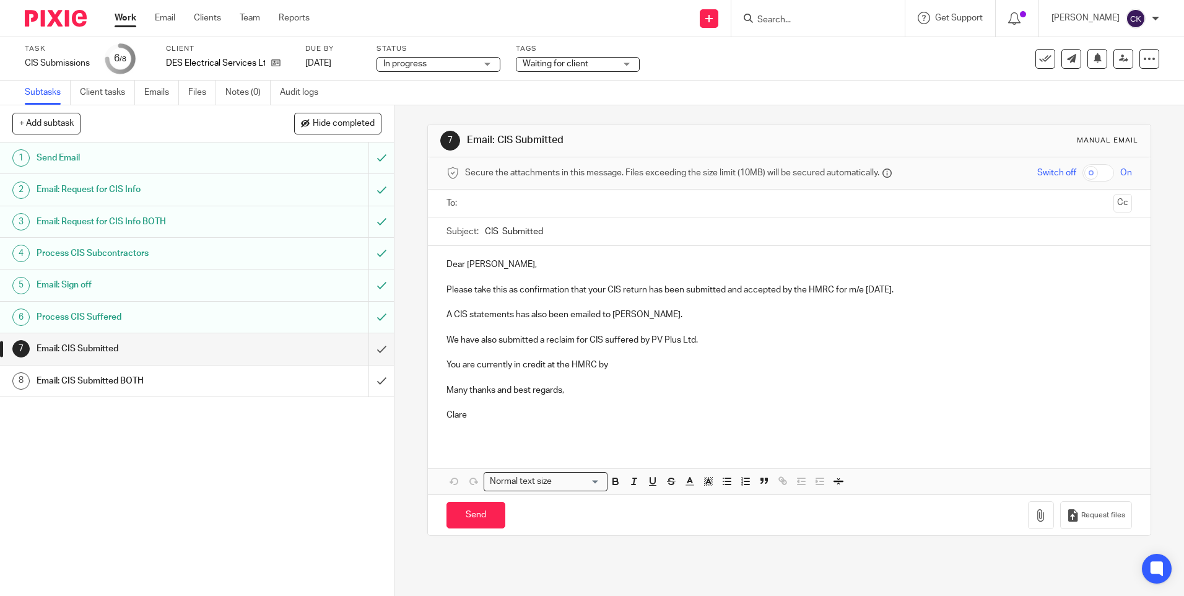
click at [631, 64] on div "Waiting for client" at bounding box center [578, 64] width 124 height 15
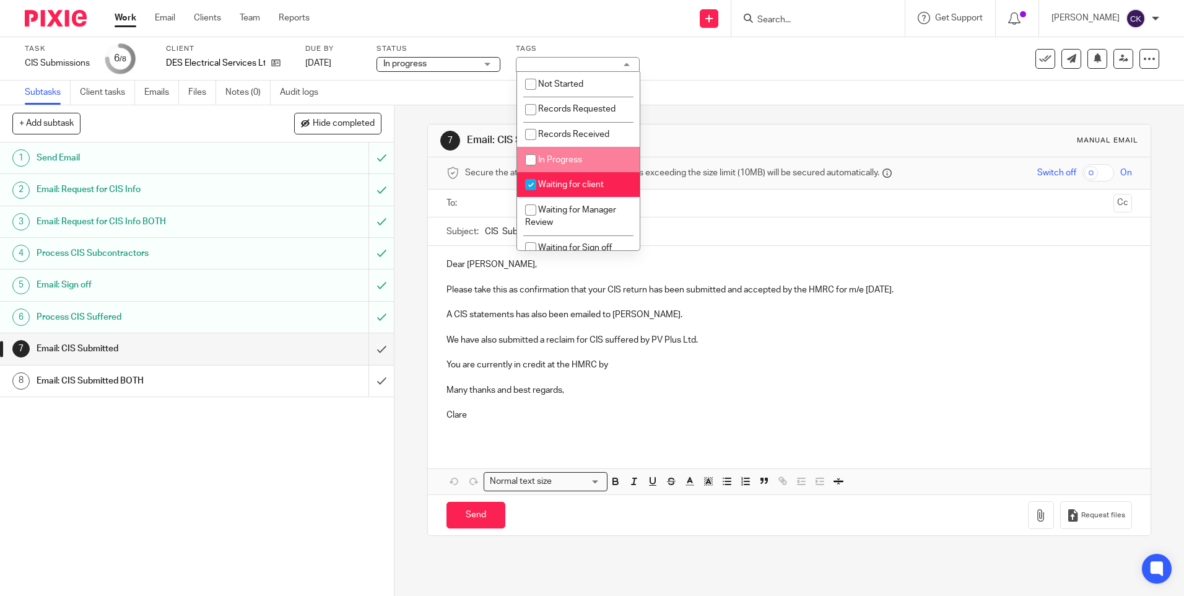
click at [529, 161] on input "checkbox" at bounding box center [531, 160] width 24 height 24
checkbox input "true"
click at [527, 184] on input "checkbox" at bounding box center [531, 185] width 24 height 24
checkbox input "false"
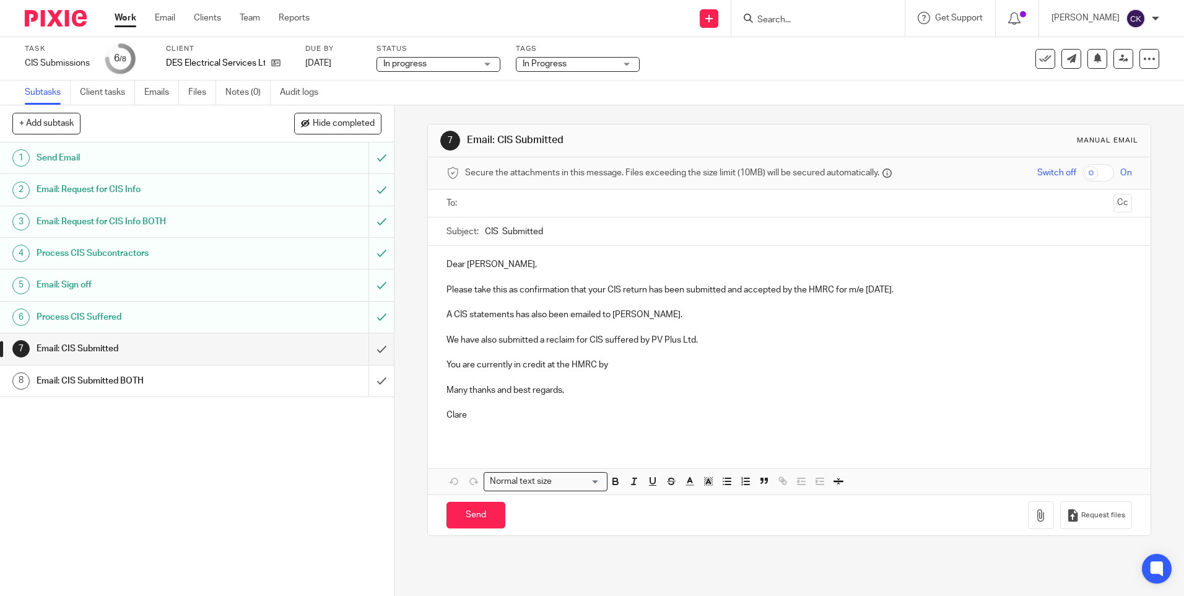
drag, startPoint x: 724, startPoint y: 72, endPoint x: 537, endPoint y: 46, distance: 188.2
click at [724, 73] on div "Task CIS Submissions Save CIS Submissions 6 /8 Client DES Electrical Services L…" at bounding box center [497, 59] width 945 height 30
drag, startPoint x: 130, startPoint y: 17, endPoint x: 144, endPoint y: 19, distance: 13.8
click at [130, 17] on link "Work" at bounding box center [126, 18] width 22 height 12
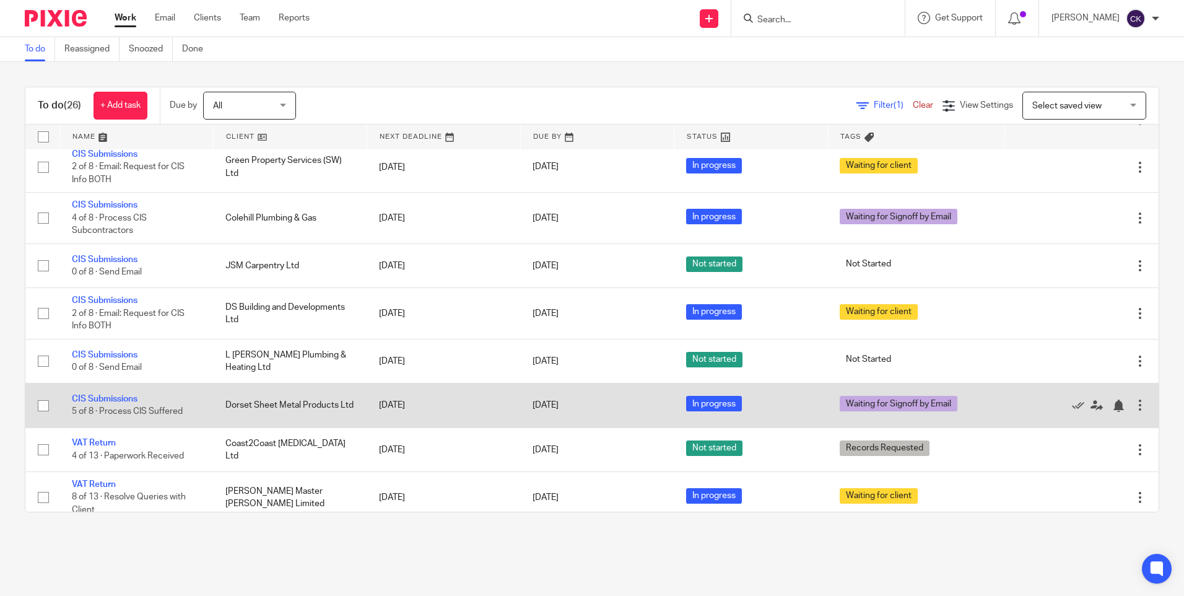
scroll to position [743, 0]
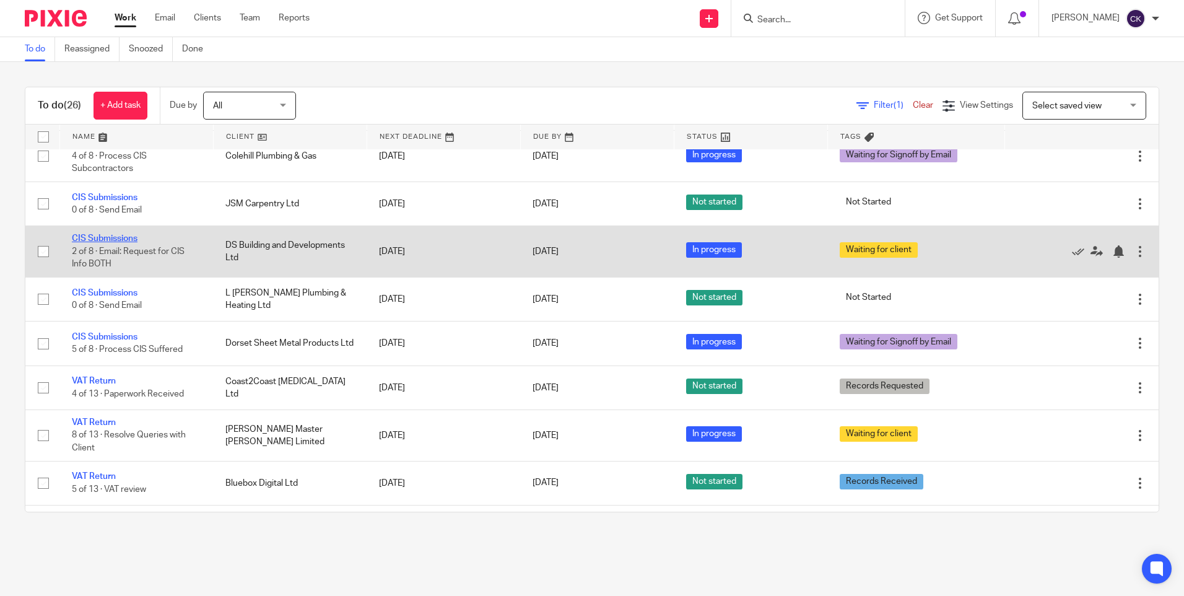
click at [109, 243] on link "CIS Submissions" at bounding box center [105, 238] width 66 height 9
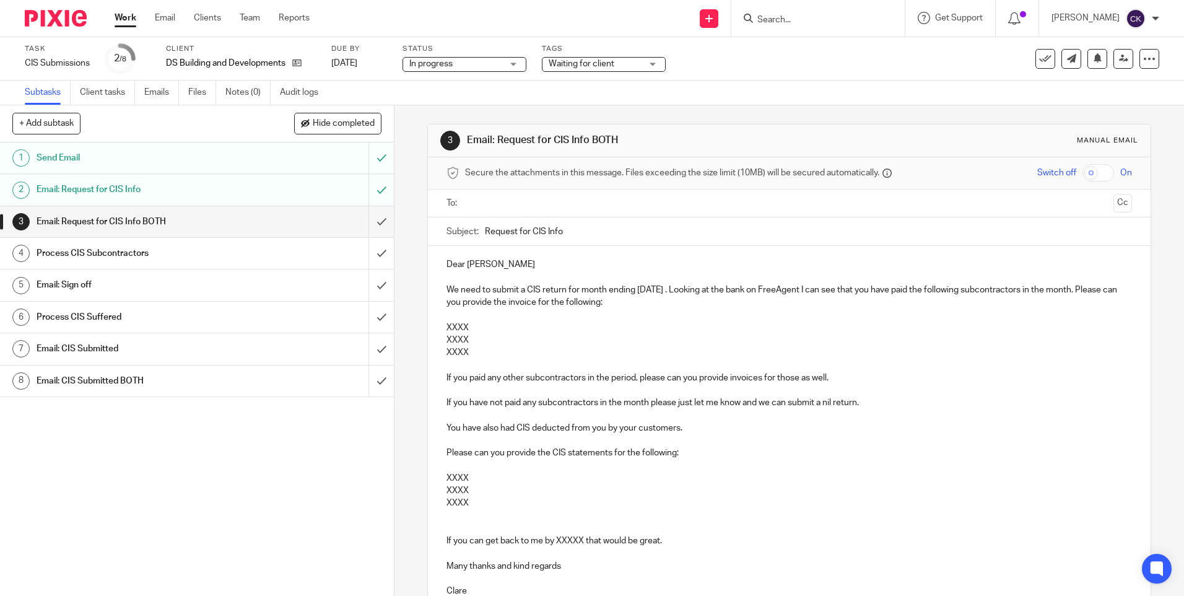
click at [648, 64] on div "Waiting for client" at bounding box center [604, 64] width 124 height 15
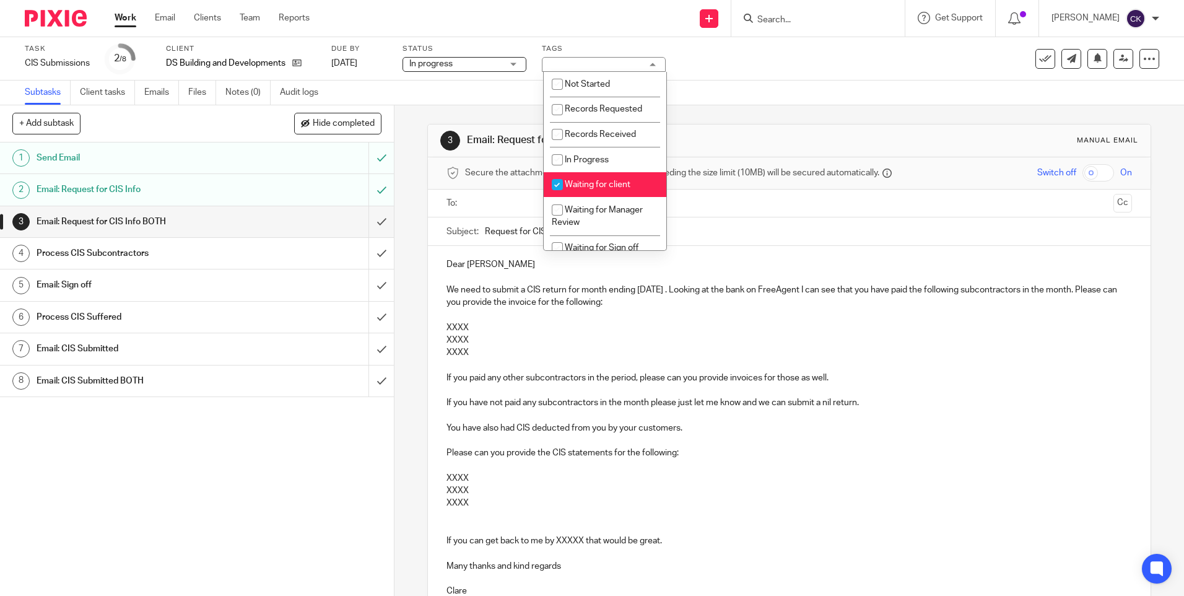
drag, startPoint x: 557, startPoint y: 185, endPoint x: 552, endPoint y: 165, distance: 20.3
click at [556, 184] on input "checkbox" at bounding box center [557, 185] width 24 height 24
checkbox input "false"
click at [554, 160] on input "checkbox" at bounding box center [557, 160] width 24 height 24
checkbox input "true"
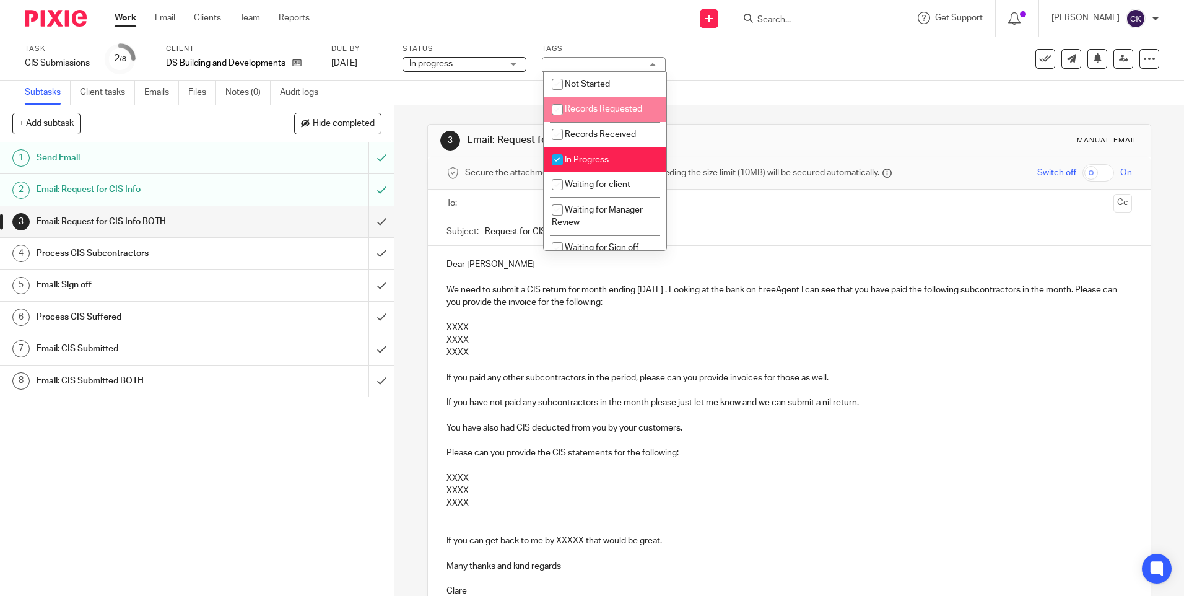
click at [711, 77] on div "Task CIS Submissions Save CIS Submissions 2 /8 Client DS Building and Developme…" at bounding box center [592, 58] width 1184 height 43
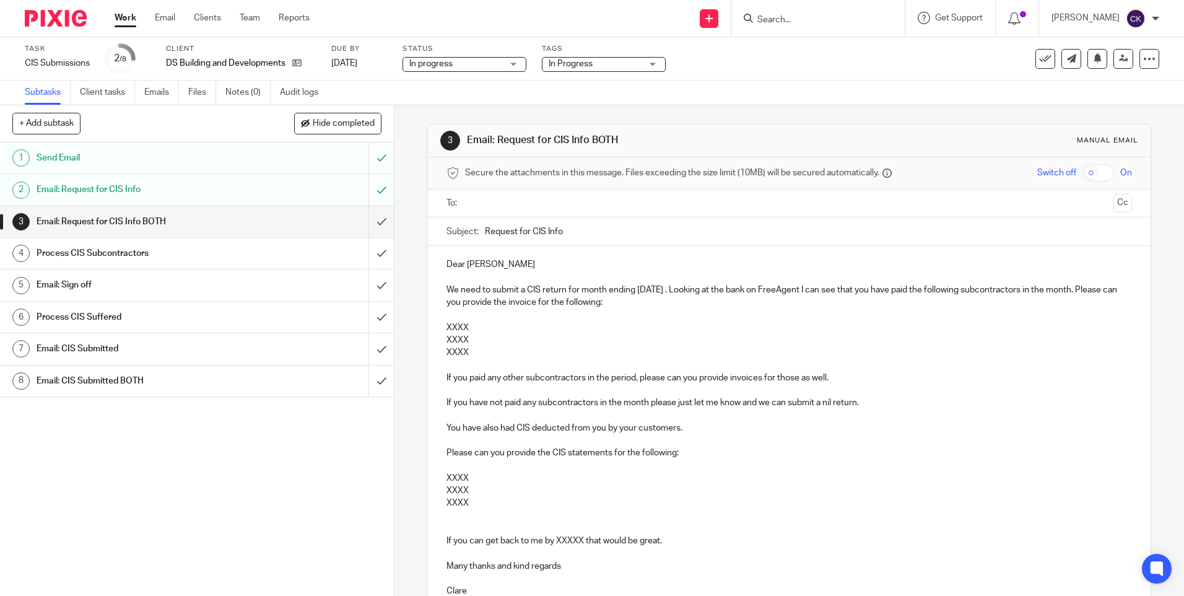
click at [124, 24] on link "Work" at bounding box center [126, 18] width 22 height 12
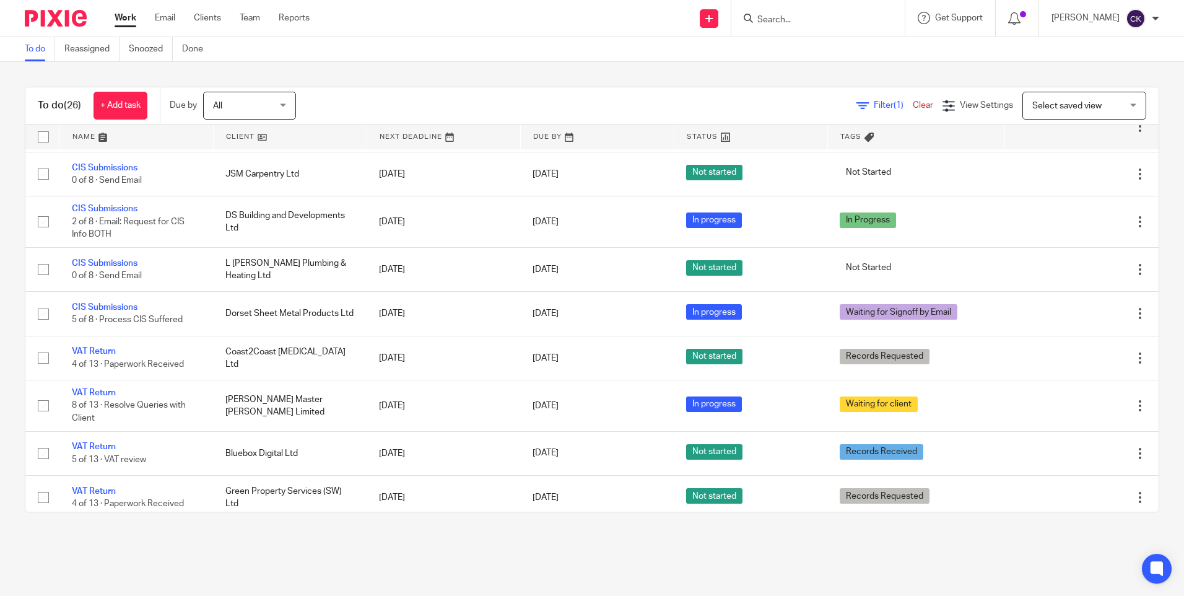
scroll to position [805, 0]
